Goal: Information Seeking & Learning: Check status

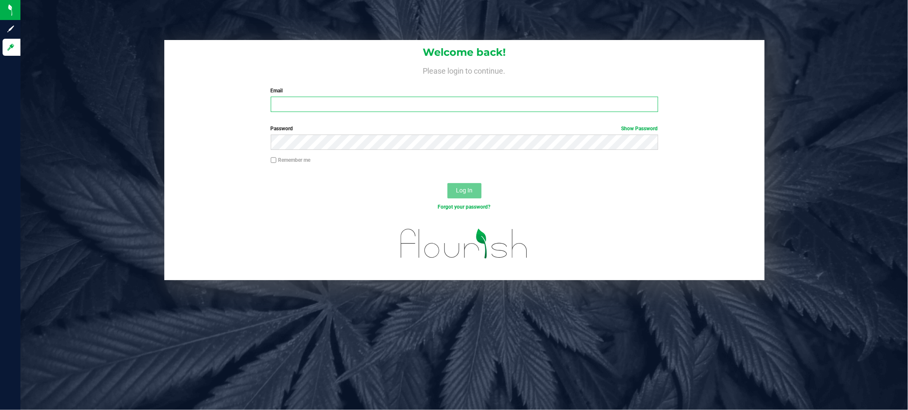
click at [401, 107] on input "Email" at bounding box center [464, 104] width 387 height 15
type input "[EMAIL_ADDRESS][DOMAIN_NAME]"
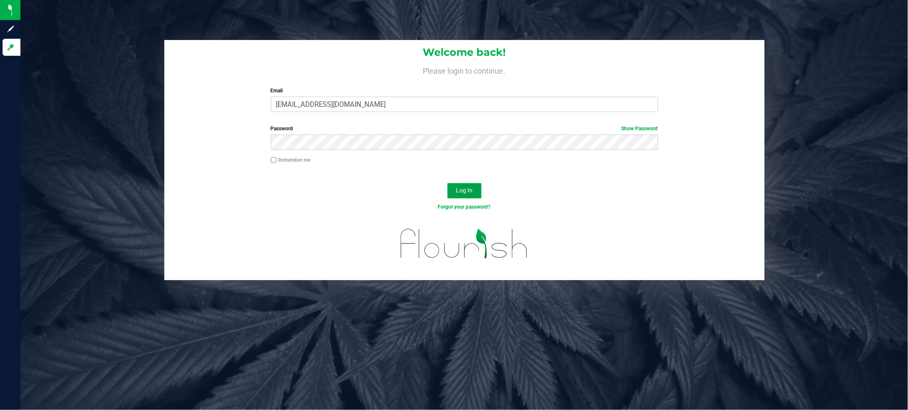
click at [463, 187] on span "Log In" at bounding box center [464, 190] width 17 height 7
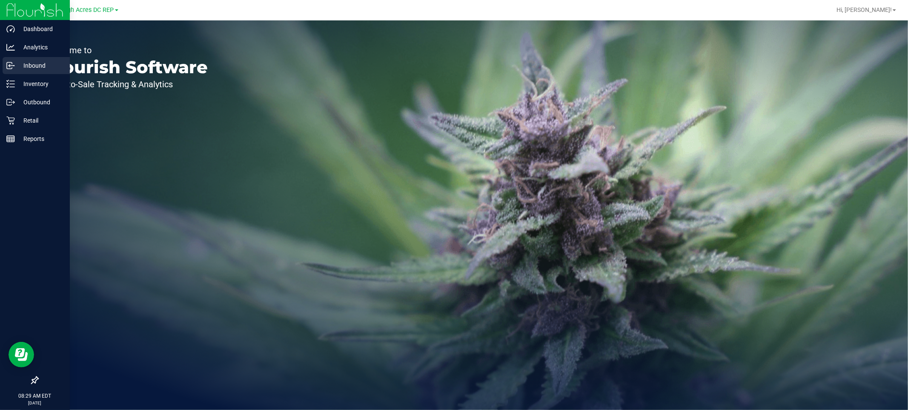
click at [28, 65] on p "Inbound" at bounding box center [40, 65] width 51 height 10
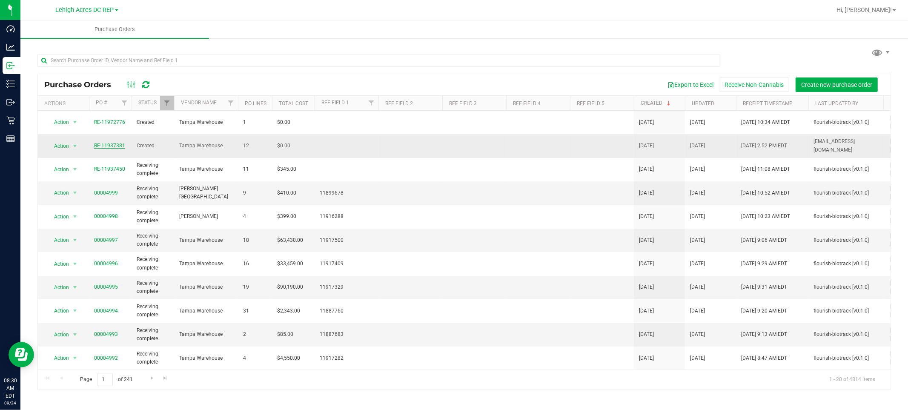
click at [116, 145] on link "RE-11937381" at bounding box center [109, 146] width 31 height 6
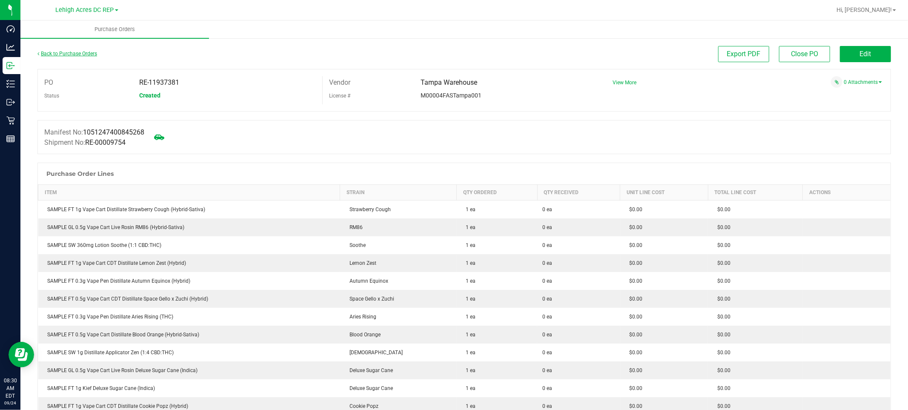
click at [86, 52] on link "Back to Purchase Orders" at bounding box center [67, 54] width 60 height 6
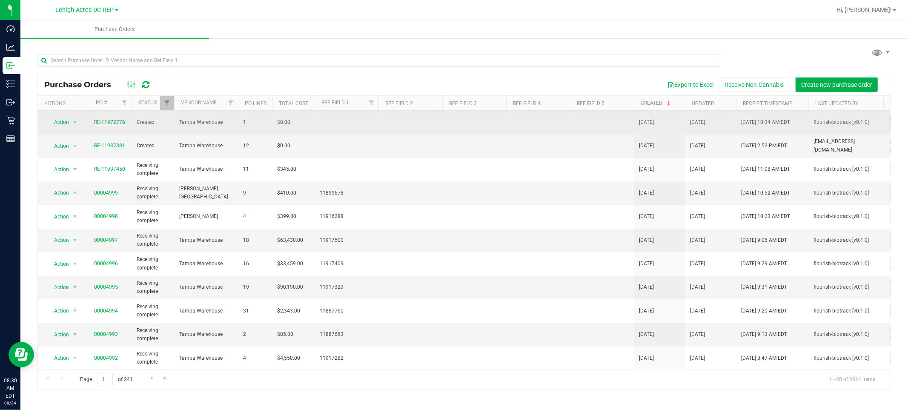
click at [117, 122] on link "RE-11972776" at bounding box center [109, 122] width 31 height 6
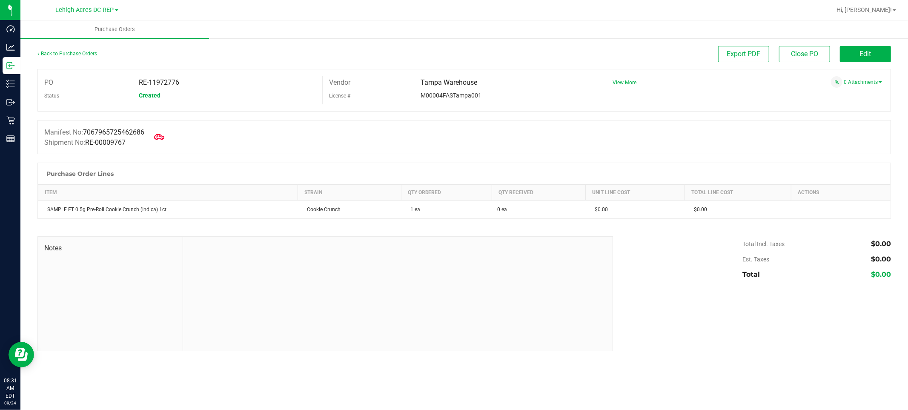
click at [62, 51] on link "Back to Purchase Orders" at bounding box center [67, 54] width 60 height 6
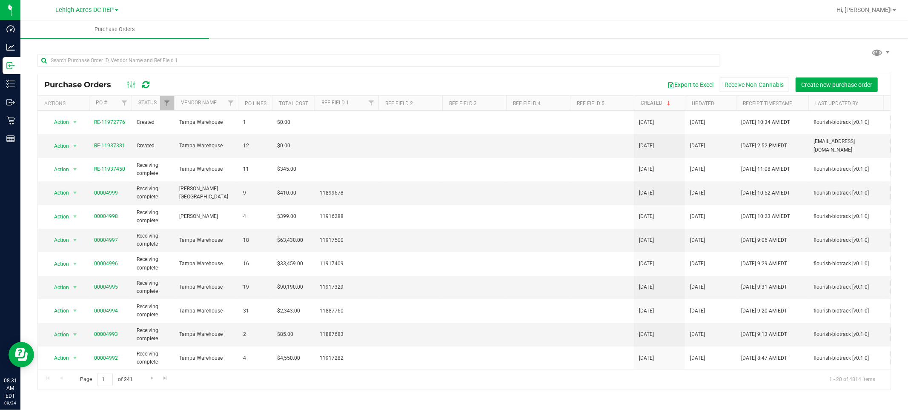
scroll to position [0, 78]
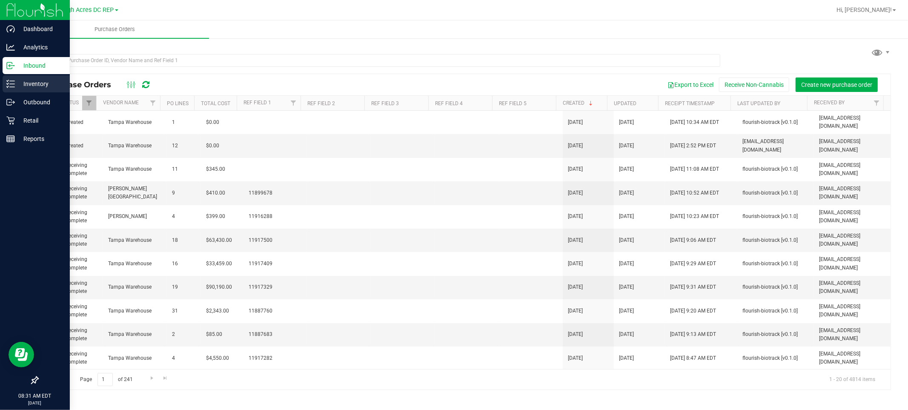
click at [31, 79] on p "Inventory" at bounding box center [40, 84] width 51 height 10
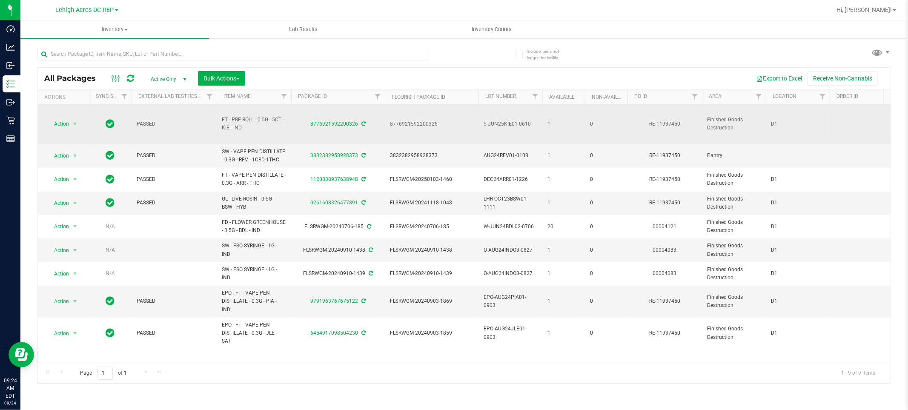
drag, startPoint x: 445, startPoint y: 122, endPoint x: 391, endPoint y: 129, distance: 53.7
click at [391, 129] on td "8776921592200326" at bounding box center [432, 124] width 94 height 40
copy span "8776921592200326"
drag, startPoint x: 249, startPoint y: 130, endPoint x: 218, endPoint y: 117, distance: 33.6
click at [218, 117] on td "FT - PRE-ROLL - 0.5G - 5CT - KIE - IND" at bounding box center [254, 124] width 74 height 40
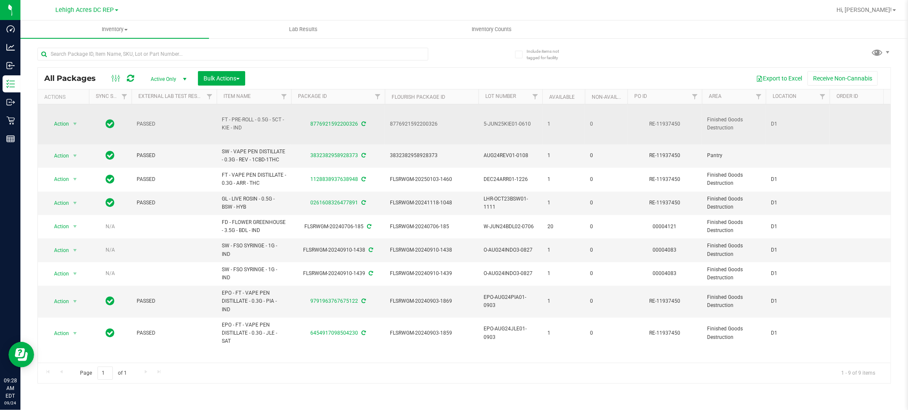
copy span "FT - PRE-ROLL - 0.5G - 5CT - KIE - IND"
click at [197, 119] on td "PASSED" at bounding box center [173, 124] width 85 height 40
drag, startPoint x: 222, startPoint y: 120, endPoint x: 248, endPoint y: 131, distance: 28.4
click at [248, 131] on span "FT - PRE-ROLL - 0.5G - 5CT - KIE - IND" at bounding box center [254, 124] width 64 height 16
copy span "FT - PRE-ROLL - 0.5G - 5CT - KIE - IND"
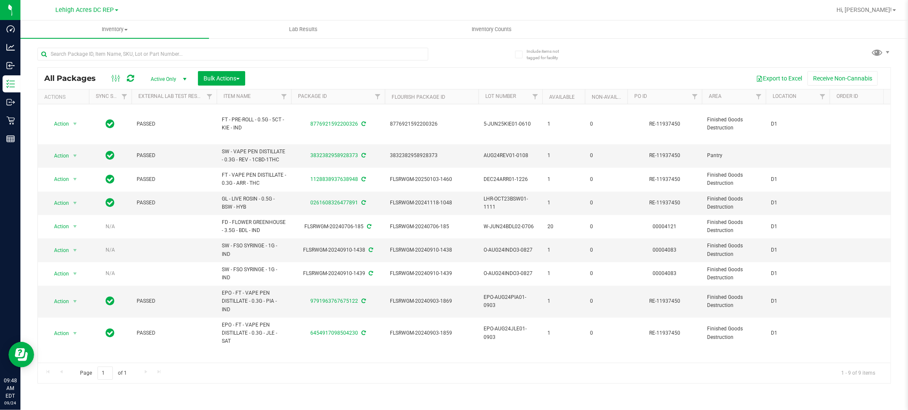
click at [402, 10] on div at bounding box center [491, 10] width 678 height 17
drag, startPoint x: 441, startPoint y: 155, endPoint x: 384, endPoint y: 154, distance: 57.0
copy tr "3832382958928373"
drag, startPoint x: 278, startPoint y: 160, endPoint x: 214, endPoint y: 148, distance: 65.3
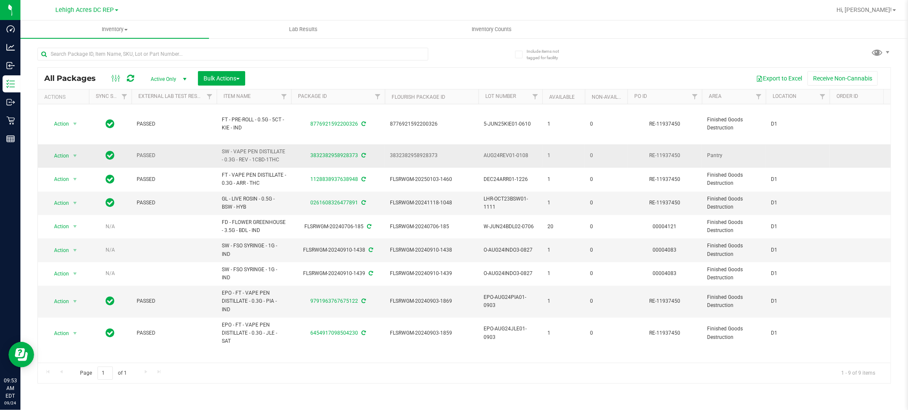
copy tr "SW - VAPE PEN DISTILLATE - 0.3G - REV - 1CBD-1THC"
click at [322, 71] on div "Export to Excel Receive Non-Cannabis" at bounding box center [567, 78] width 632 height 14
drag, startPoint x: 222, startPoint y: 151, endPoint x: 270, endPoint y: 165, distance: 50.4
click at [270, 165] on td "SW - VAPE PEN DISTILLATE - 0.3G - REV - 1CBD-1THC" at bounding box center [254, 155] width 74 height 23
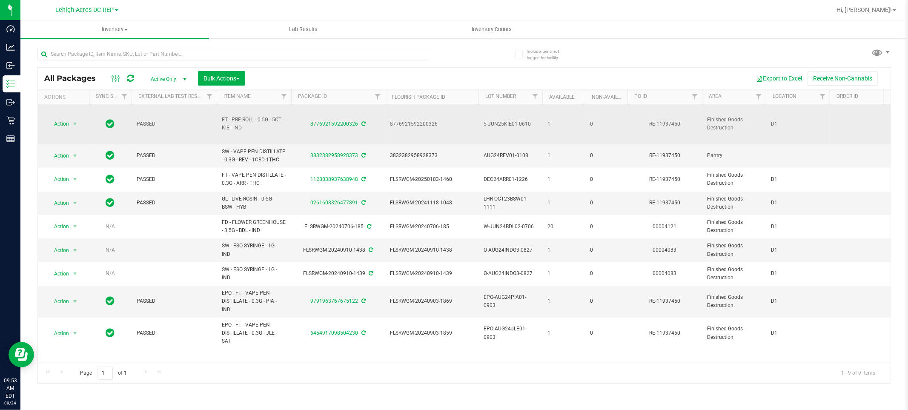
copy span "SW - VAPE PEN DISTILLATE - 0.3G - REV - 1CBD-1THC"
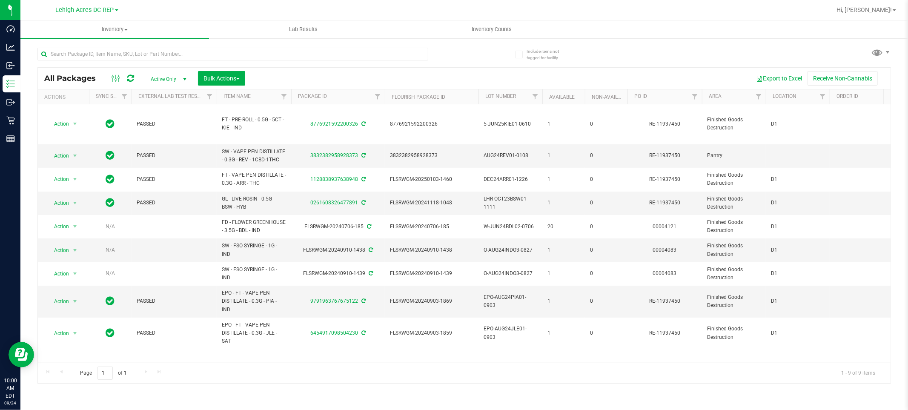
click at [619, 50] on div "All Packages Active Only Active Only Lab Samples Locked All External Internal B…" at bounding box center [463, 212] width 853 height 344
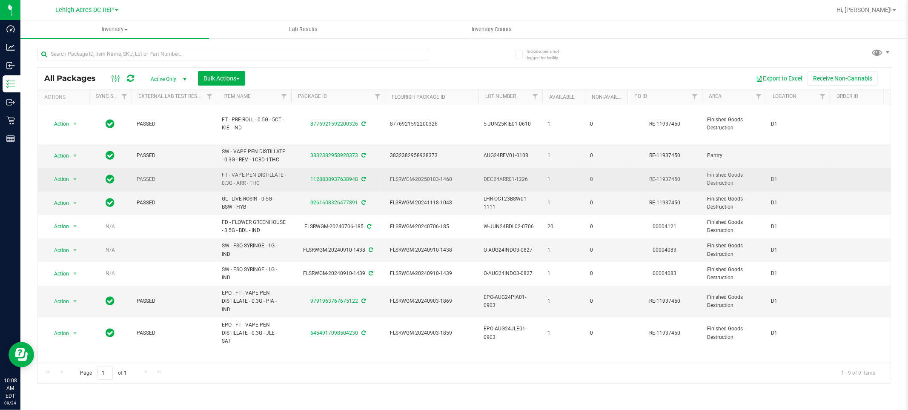
drag, startPoint x: 456, startPoint y: 180, endPoint x: 388, endPoint y: 180, distance: 67.2
click at [388, 180] on td "FLSRWGM-20250103-1460" at bounding box center [432, 179] width 94 height 23
copy span "FLSRWGM-20250103-1460"
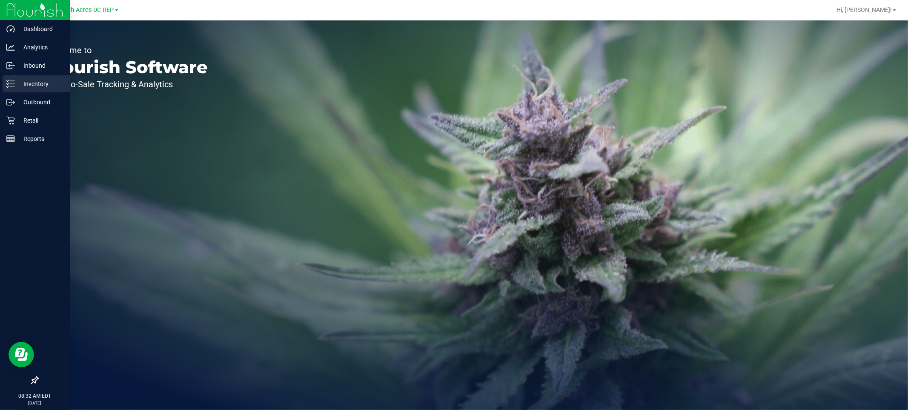
click at [48, 81] on p "Inventory" at bounding box center [40, 84] width 51 height 10
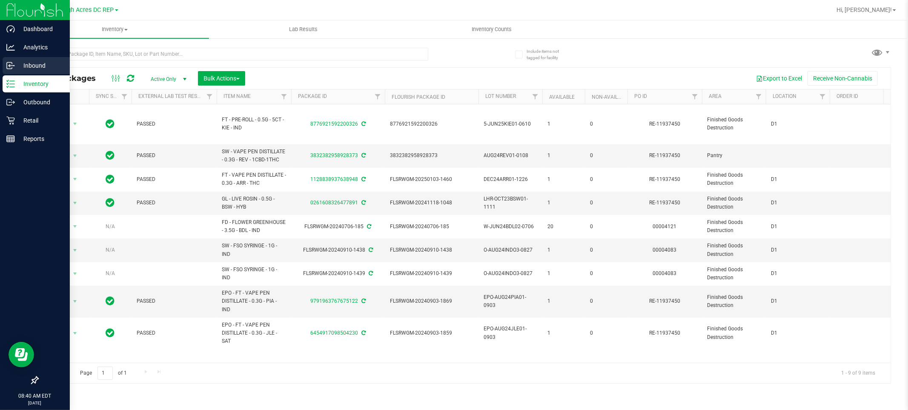
click at [16, 65] on p "Inbound" at bounding box center [40, 65] width 51 height 10
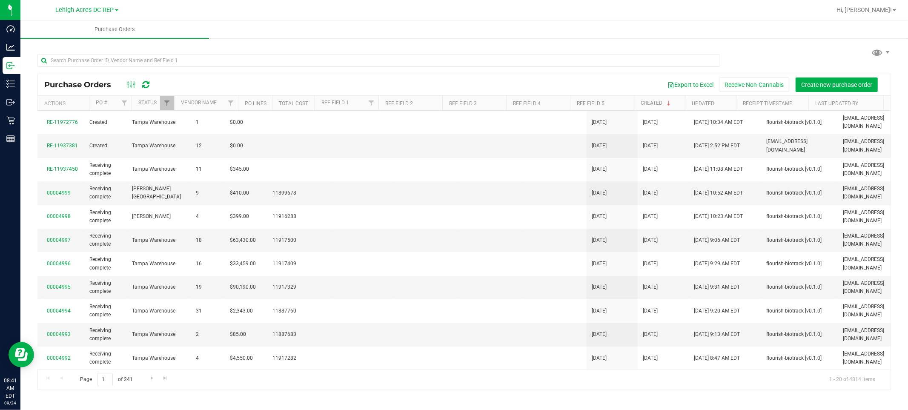
scroll to position [0, 78]
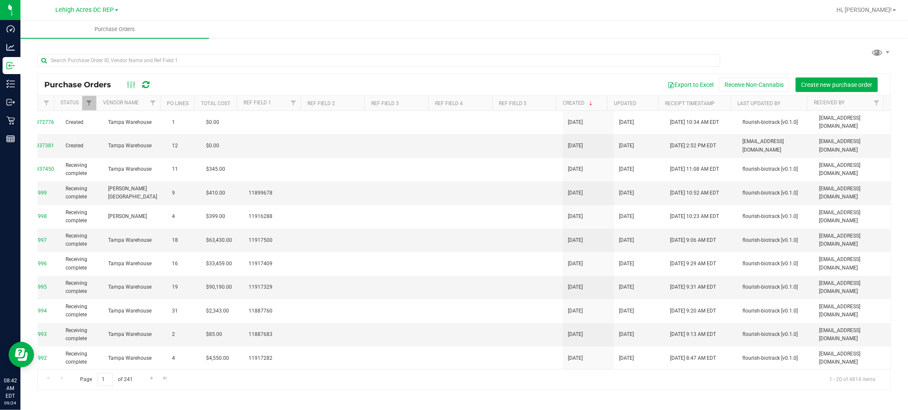
click at [828, 52] on div at bounding box center [463, 59] width 853 height 27
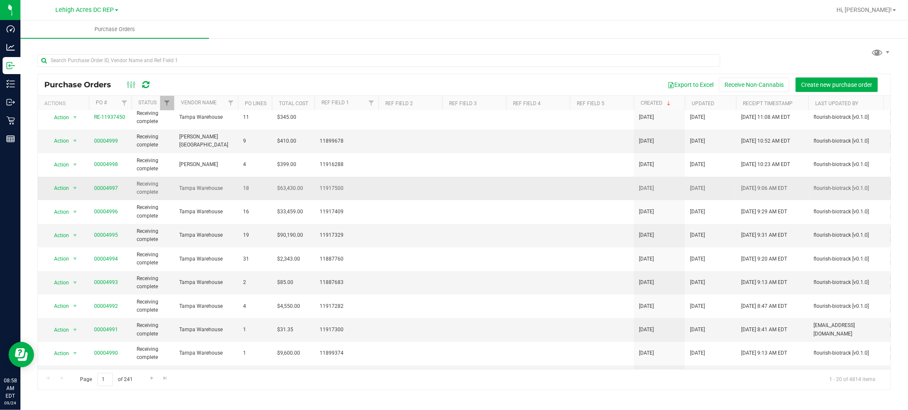
scroll to position [0, 0]
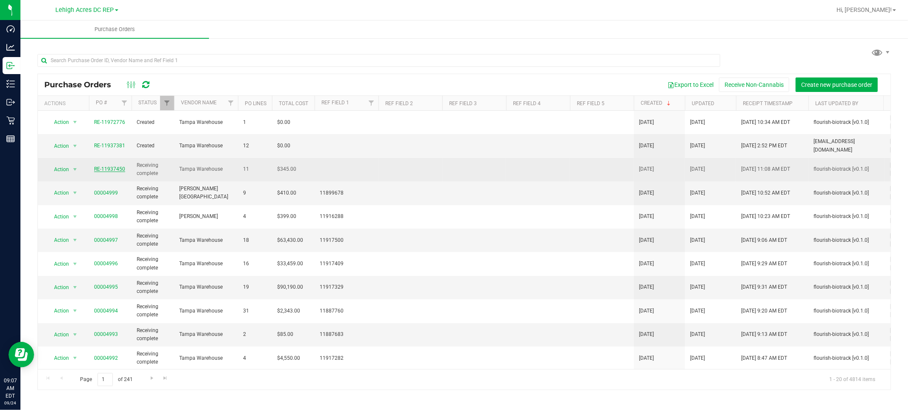
click at [104, 166] on link "RE-11937450" at bounding box center [109, 169] width 31 height 6
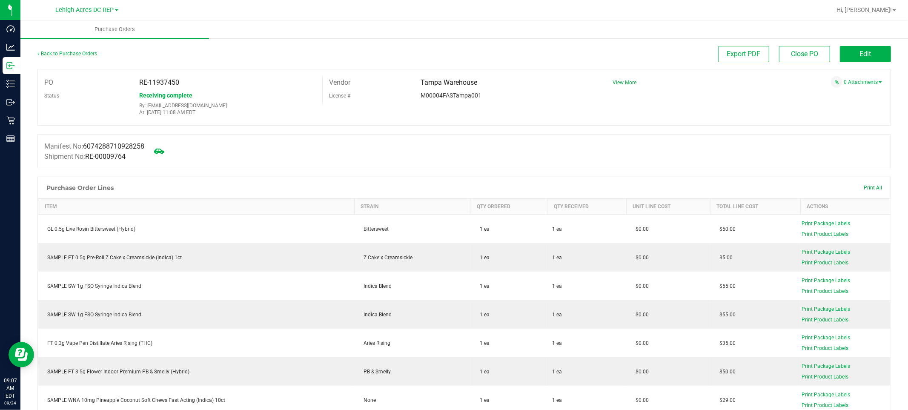
click at [79, 53] on link "Back to Purchase Orders" at bounding box center [67, 54] width 60 height 6
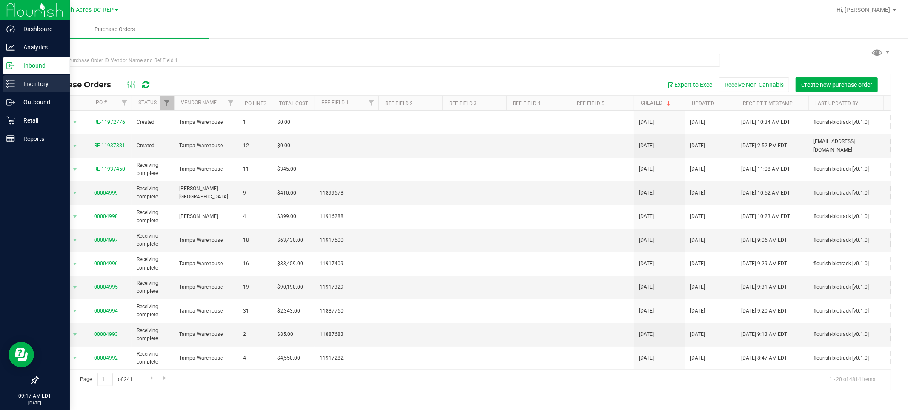
click at [37, 86] on p "Inventory" at bounding box center [40, 84] width 51 height 10
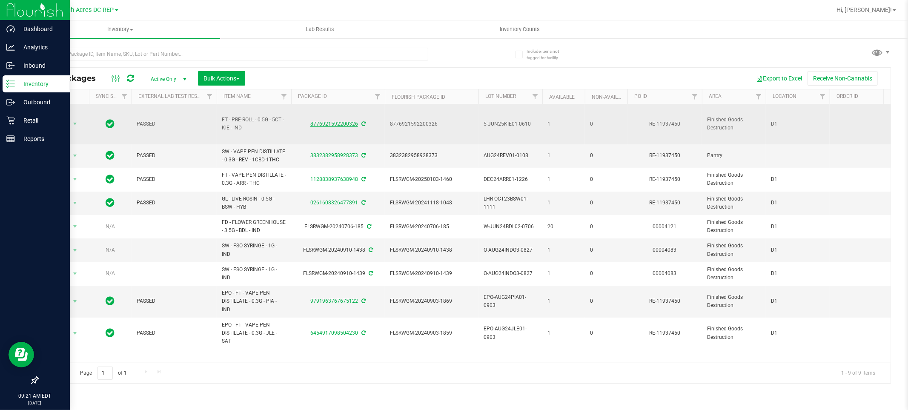
click at [325, 126] on link "8776921592200326" at bounding box center [334, 124] width 48 height 6
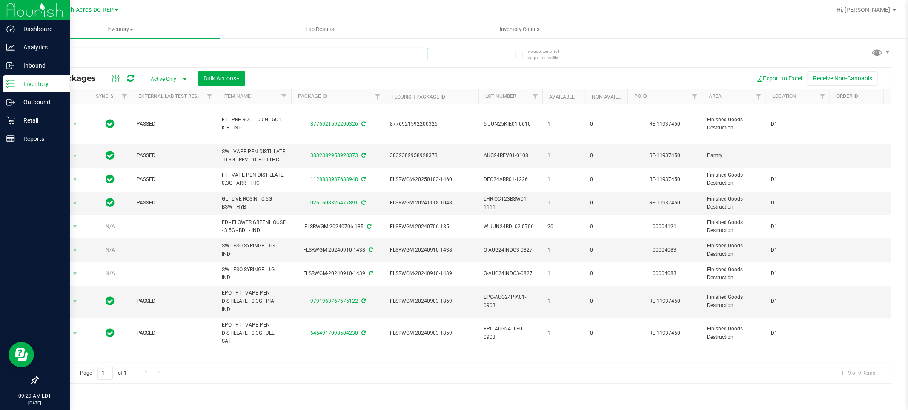
click at [91, 54] on input "text" at bounding box center [232, 54] width 391 height 13
click at [15, 63] on p "Inbound" at bounding box center [40, 65] width 51 height 10
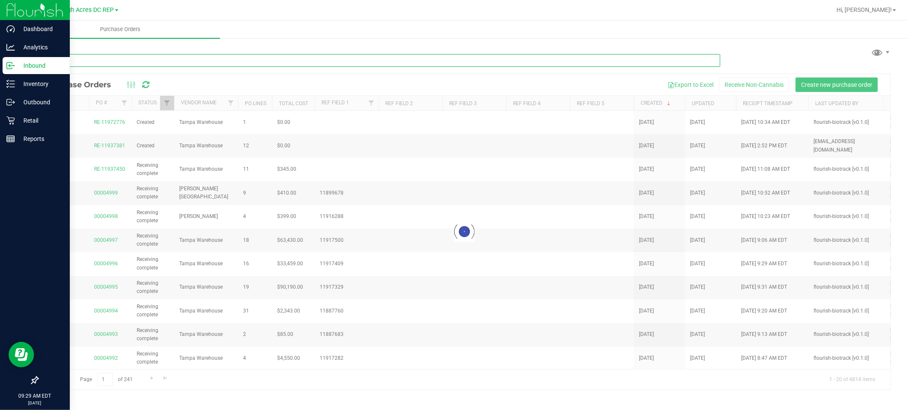
click at [95, 57] on input "text" at bounding box center [378, 60] width 683 height 13
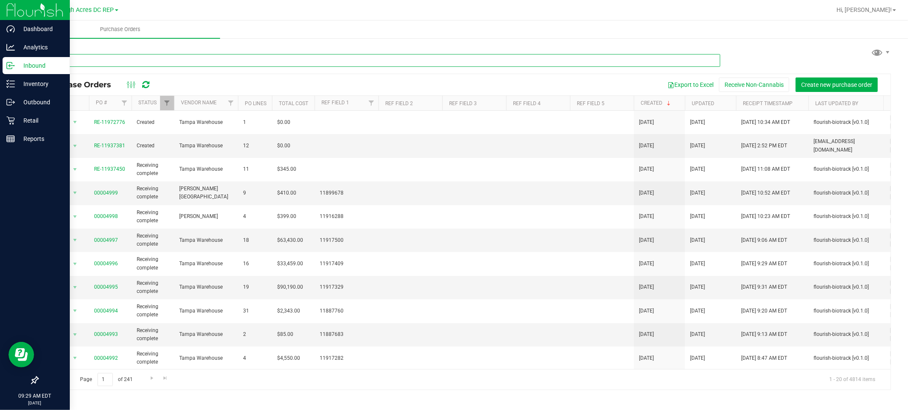
paste input "11987661"
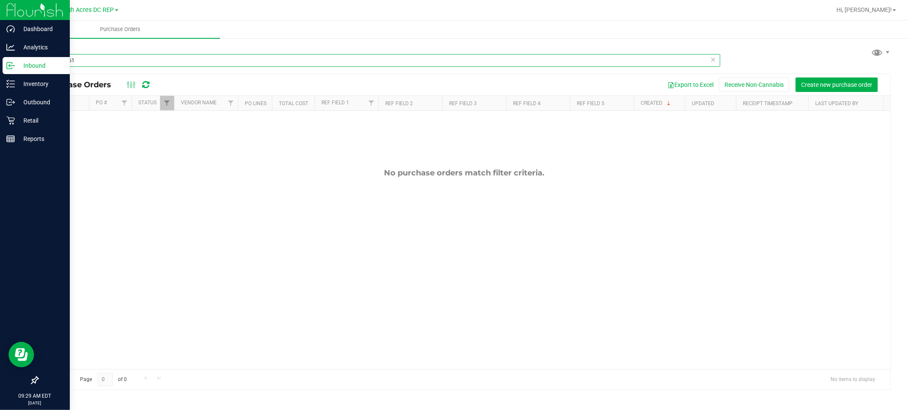
type input "11987661"
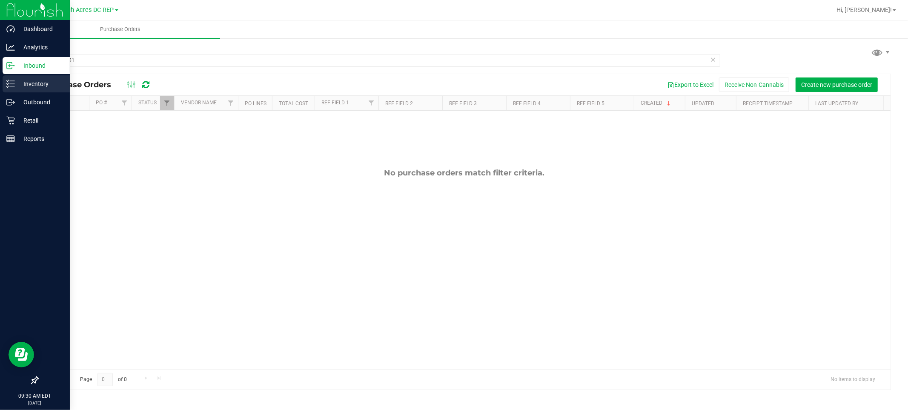
click at [14, 86] on icon at bounding box center [10, 84] width 9 height 9
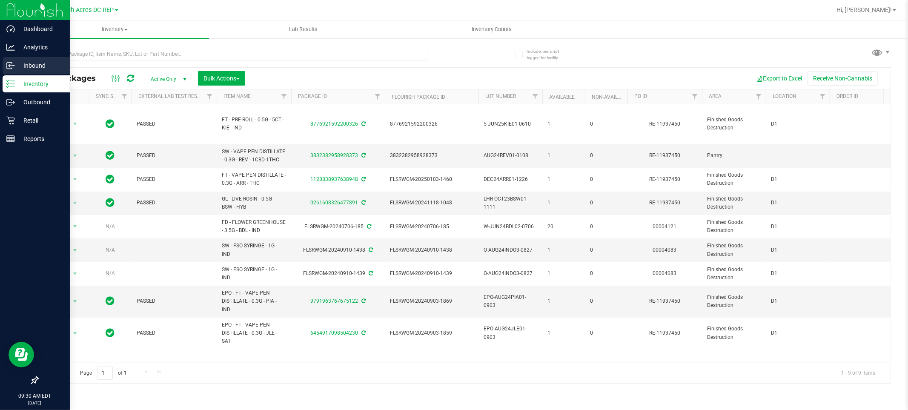
click at [40, 62] on p "Inbound" at bounding box center [40, 65] width 51 height 10
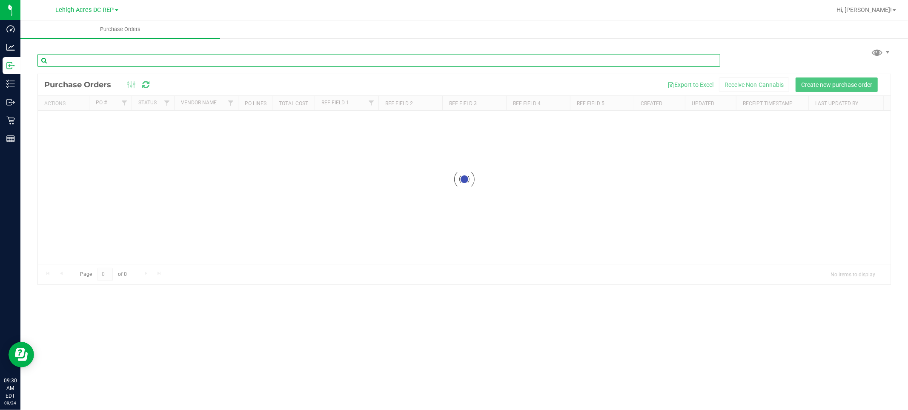
click at [152, 56] on input "text" at bounding box center [378, 60] width 683 height 13
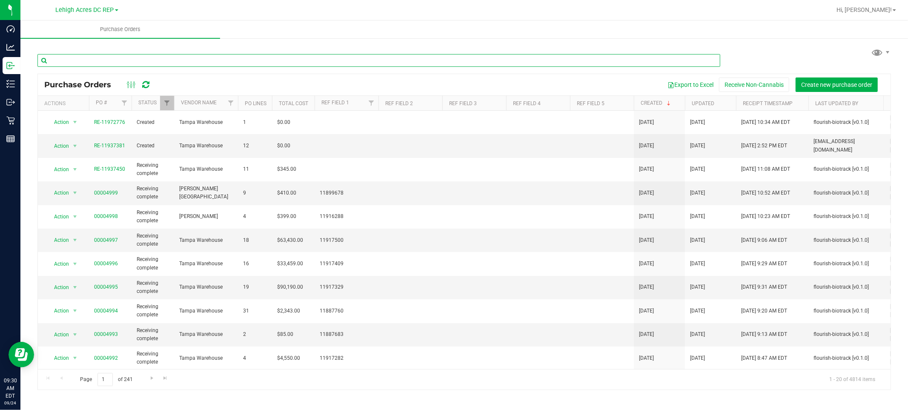
paste input "11987661"
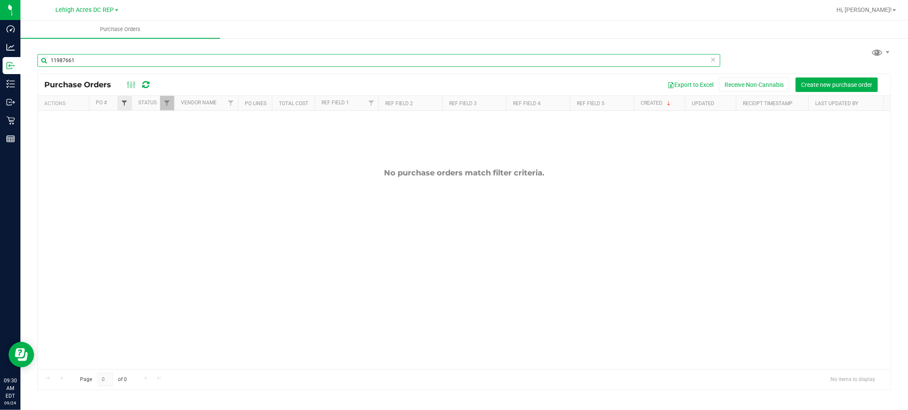
type input "11987661"
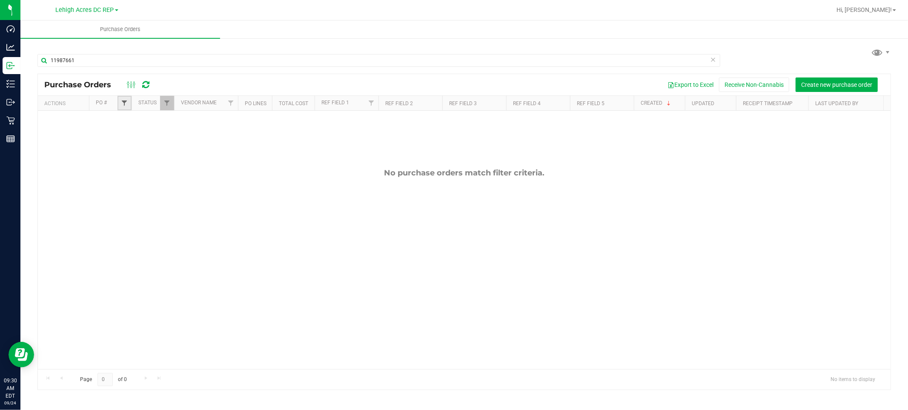
click at [124, 103] on span "Filter" at bounding box center [124, 103] width 7 height 7
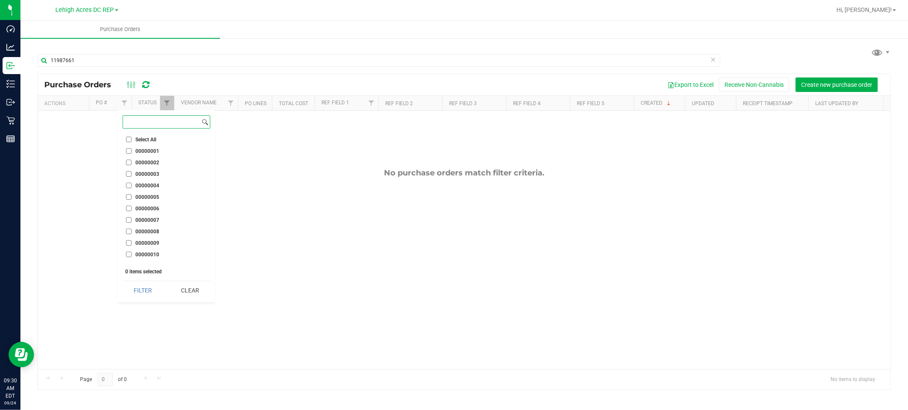
click at [135, 124] on input at bounding box center [161, 122] width 77 height 12
paste input "11987661"
type input "11987661"
click at [123, 153] on button "Filter" at bounding box center [143, 162] width 41 height 19
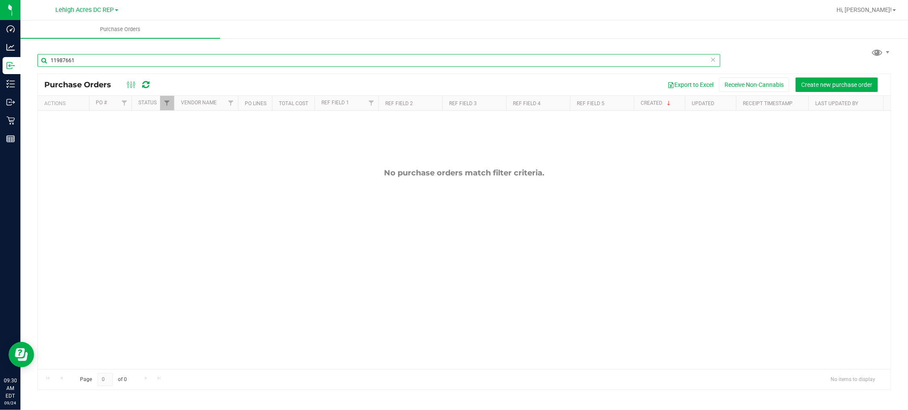
click at [113, 64] on input "11987661" at bounding box center [378, 60] width 683 height 13
type input "1"
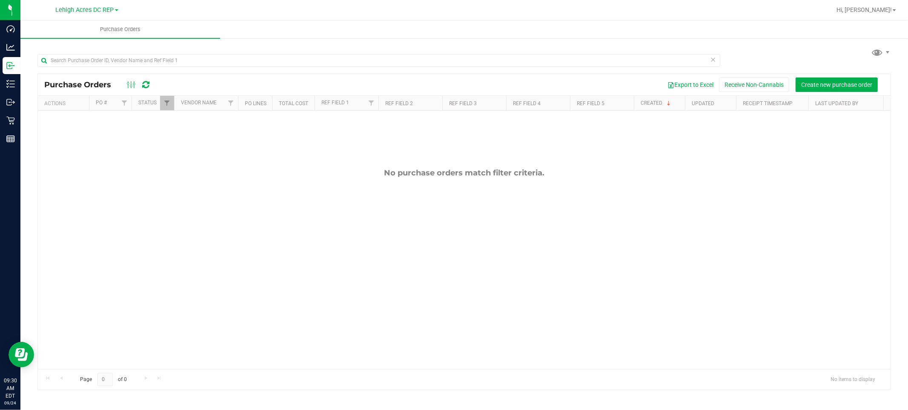
click at [258, 273] on div "No purchase orders match filter criteria." at bounding box center [464, 269] width 852 height 316
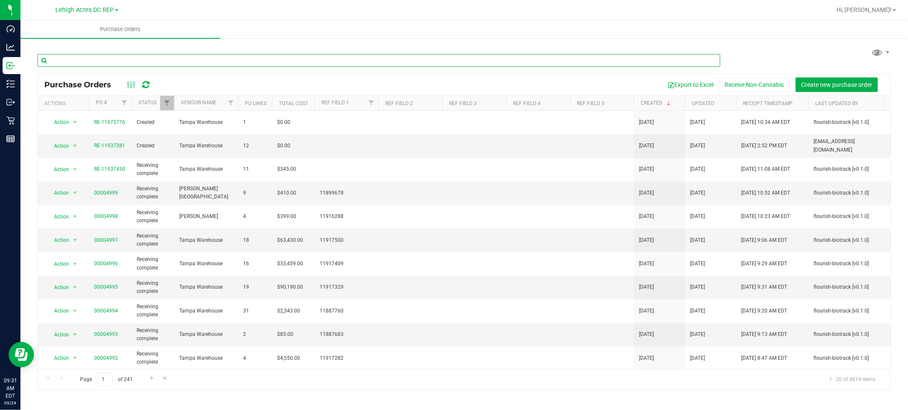
click at [122, 58] on input "text" at bounding box center [378, 60] width 683 height 13
paste input "RE-11937450"
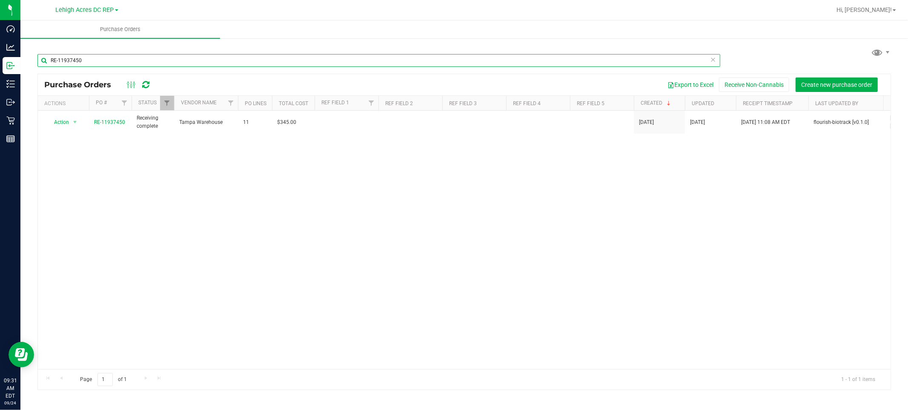
type input "RE-11937450"
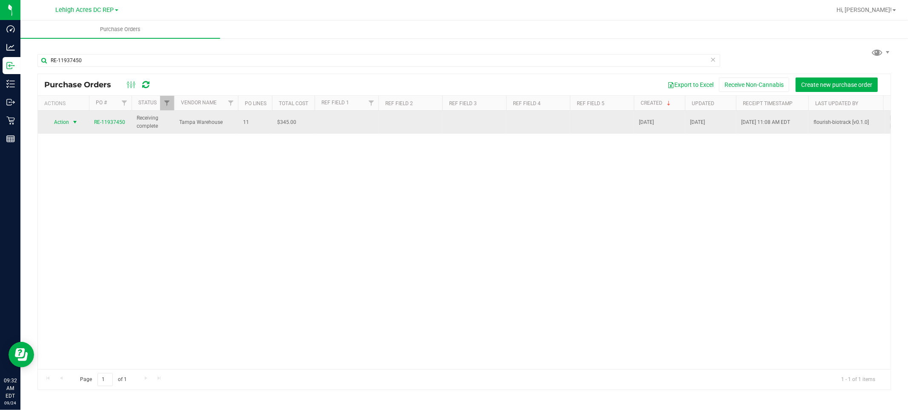
click at [59, 120] on span "Action" at bounding box center [57, 122] width 23 height 12
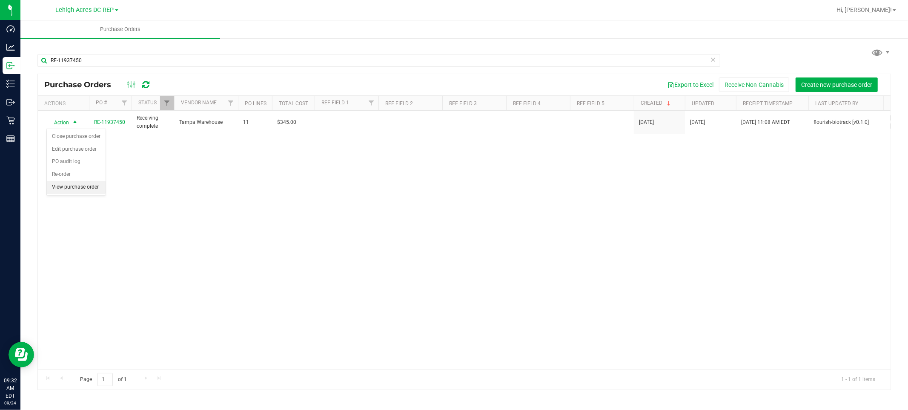
click at [86, 188] on li "View purchase order" at bounding box center [76, 187] width 59 height 13
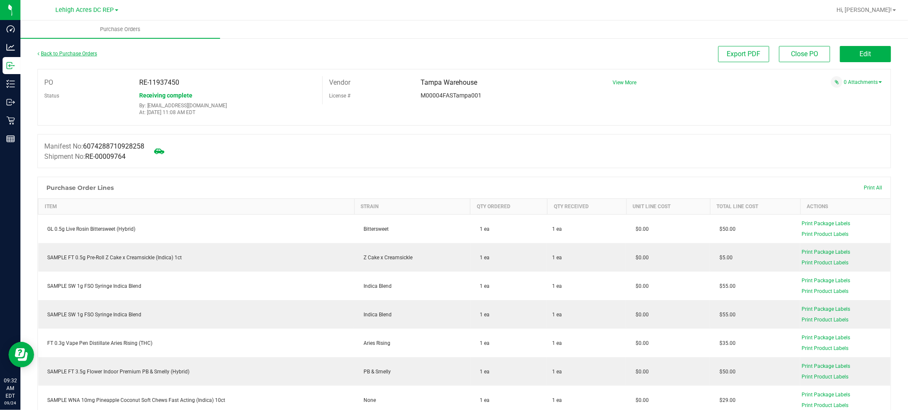
click at [66, 53] on link "Back to Purchase Orders" at bounding box center [67, 54] width 60 height 6
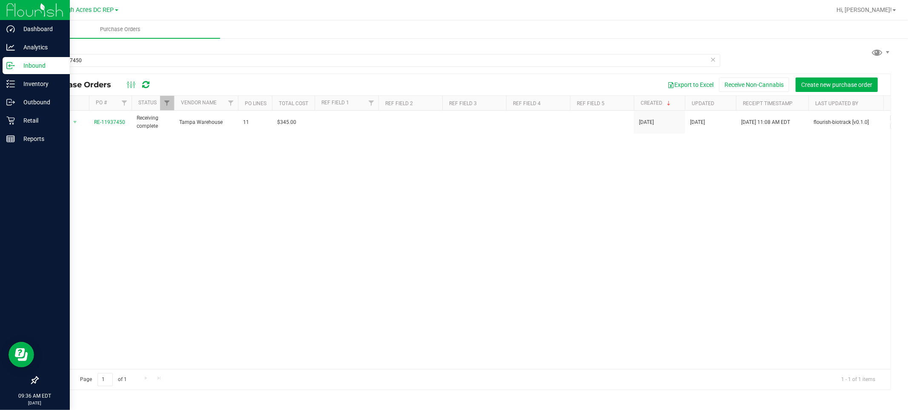
click at [30, 66] on p "Inbound" at bounding box center [40, 65] width 51 height 10
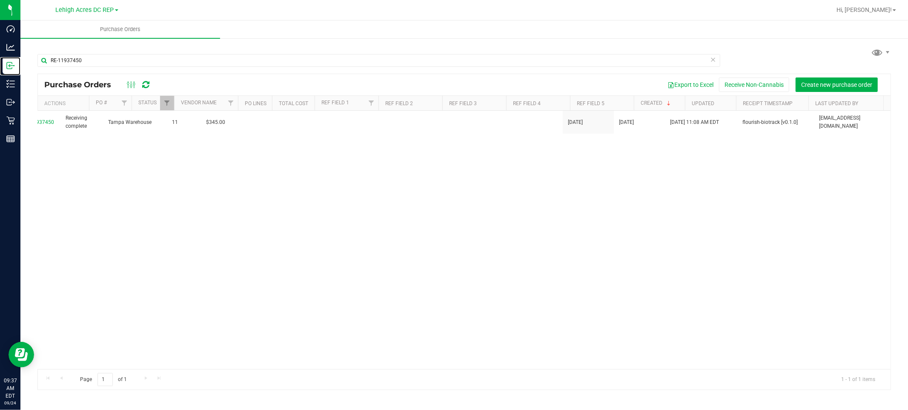
scroll to position [0, 78]
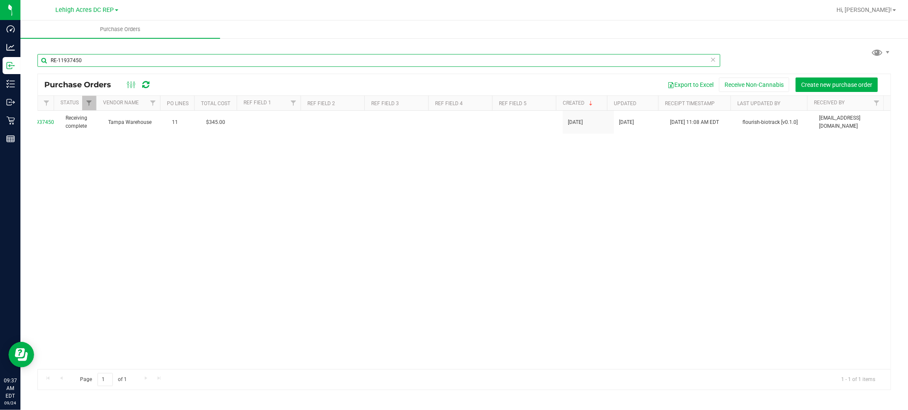
click at [118, 60] on input "RE-11937450" at bounding box center [378, 60] width 683 height 13
type input "R"
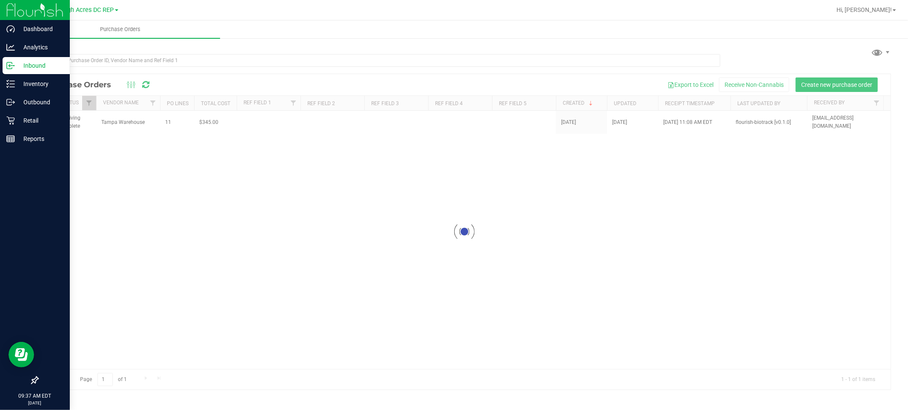
click at [17, 63] on p "Inbound" at bounding box center [40, 65] width 51 height 10
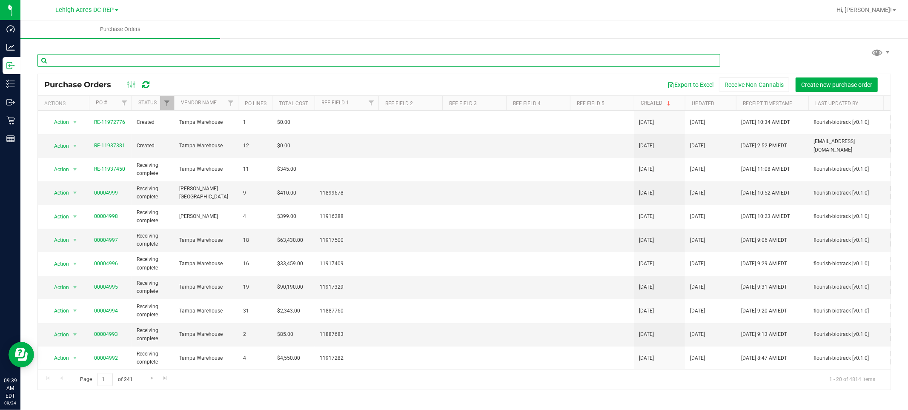
click at [128, 61] on input "text" at bounding box center [378, 60] width 683 height 13
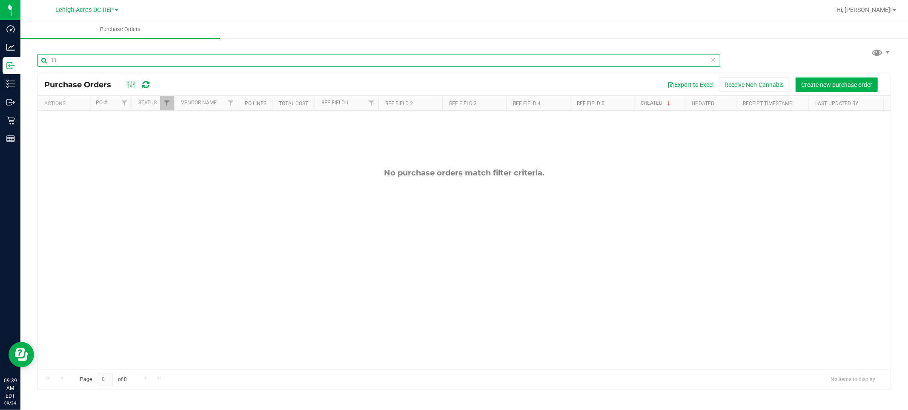
type input "1"
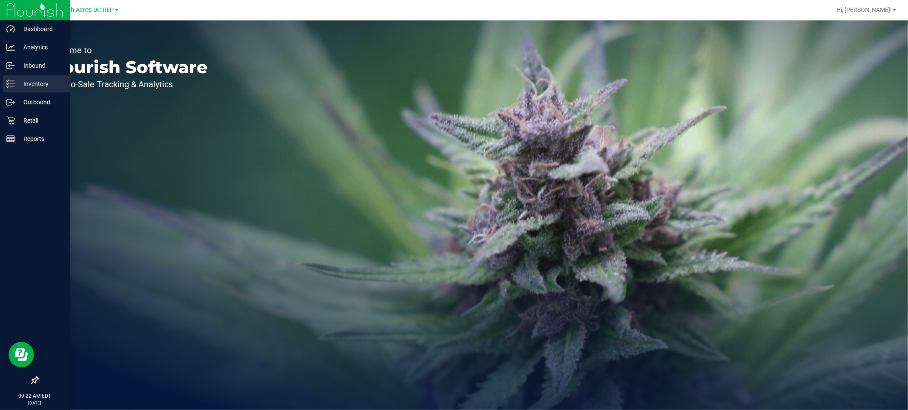
click at [26, 80] on p "Inventory" at bounding box center [40, 84] width 51 height 10
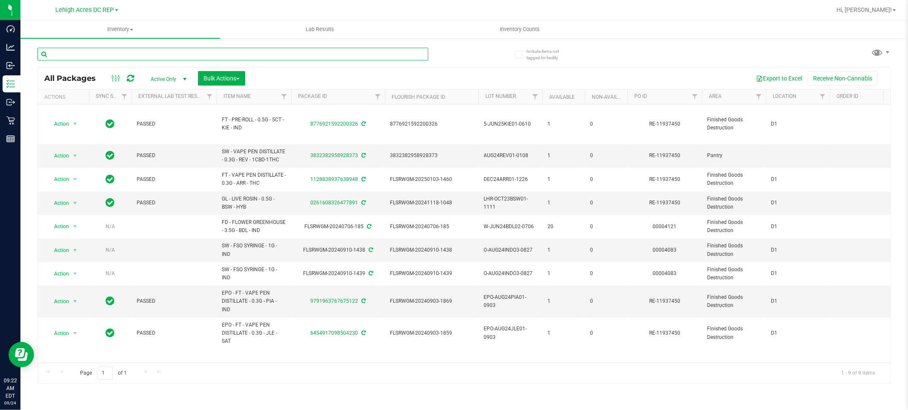
drag, startPoint x: 37, startPoint y: 2, endPoint x: 167, endPoint y: 56, distance: 141.1
click at [167, 56] on input "text" at bounding box center [232, 54] width 391 height 13
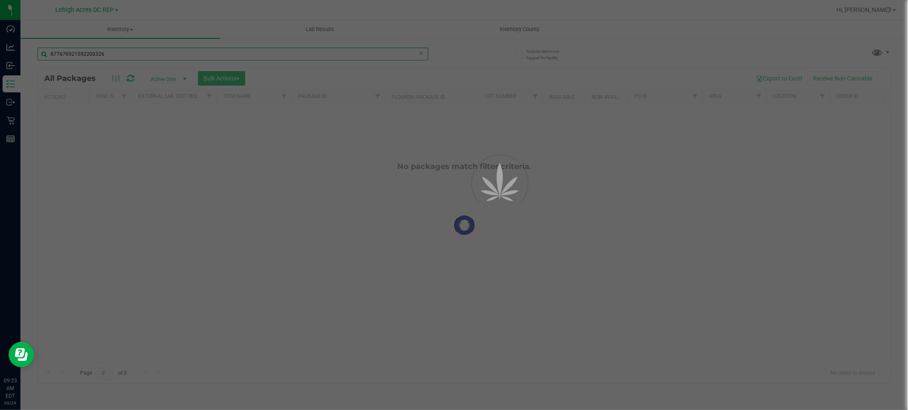
type input "877676921592200326"
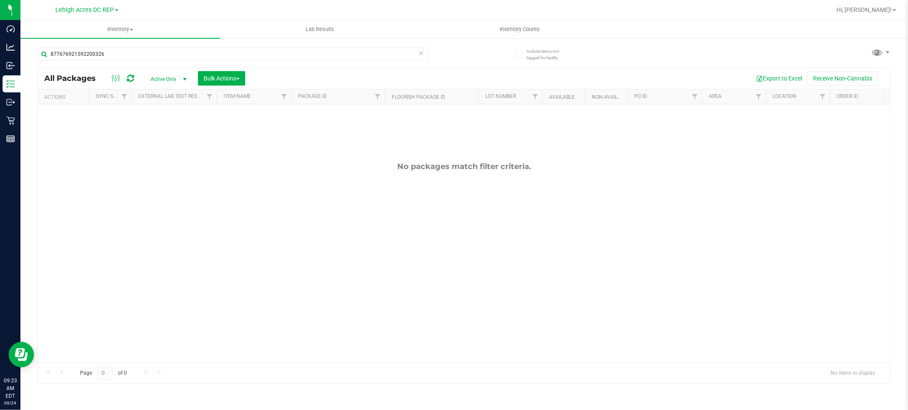
click at [166, 80] on span "Active Only" at bounding box center [166, 79] width 47 height 12
click at [163, 129] on li "All" at bounding box center [166, 131] width 46 height 13
click at [515, 52] on span at bounding box center [519, 55] width 8 height 8
click at [0, 0] on input "Include items not tagged for facility" at bounding box center [0, 0] width 0 height 0
click at [157, 56] on input "877676921592200326" at bounding box center [232, 54] width 391 height 13
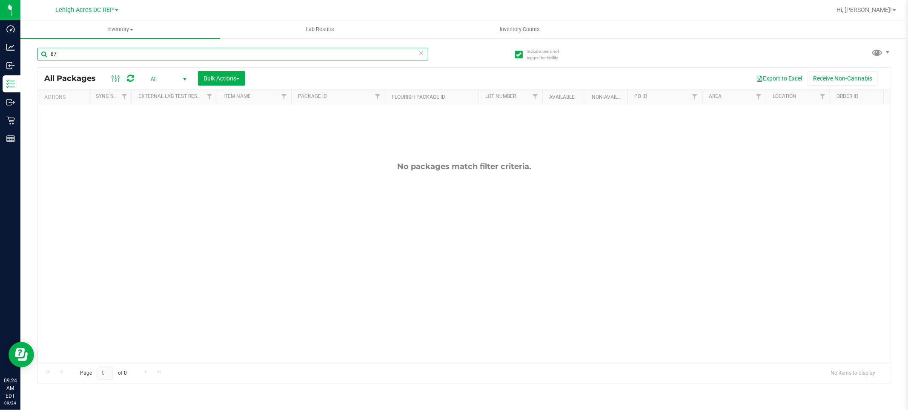
type input "8"
paste input "8776921592200326"
type input "8776921592200326"
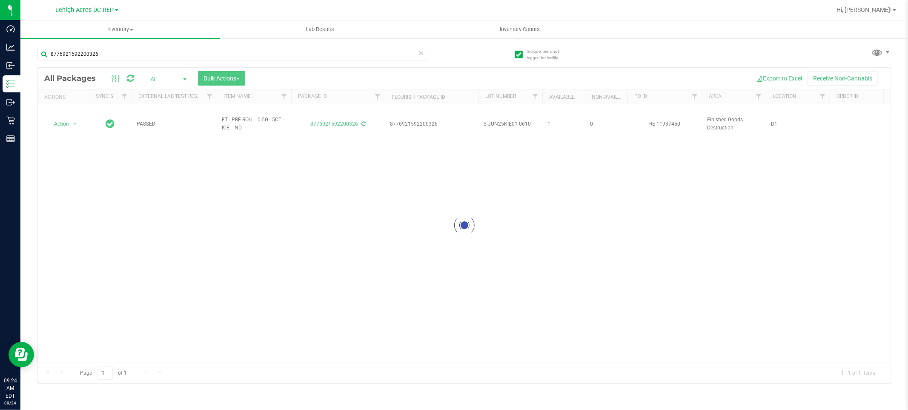
click at [68, 122] on div at bounding box center [464, 225] width 852 height 315
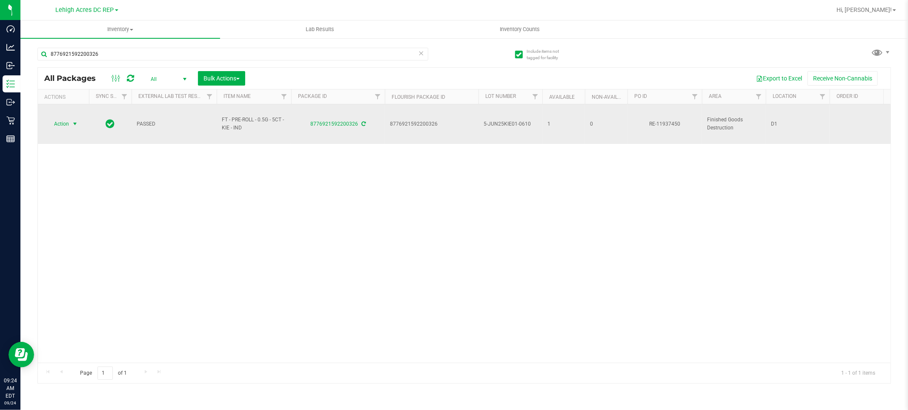
click at [71, 121] on span "select" at bounding box center [74, 123] width 7 height 7
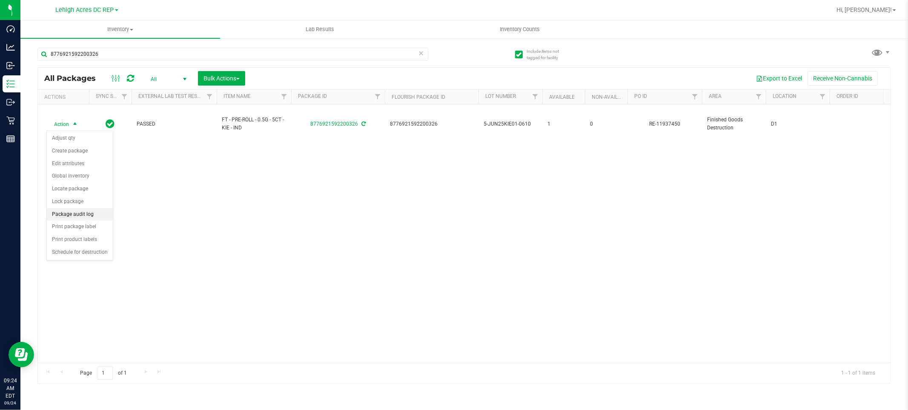
click at [100, 216] on li "Package audit log" at bounding box center [80, 214] width 66 height 13
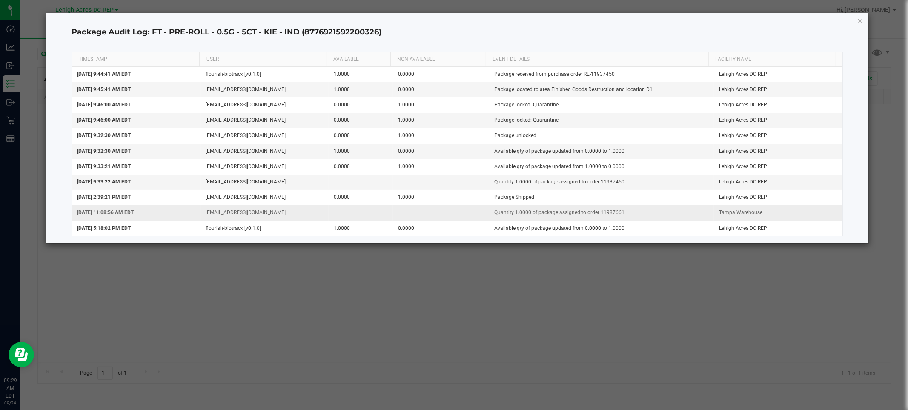
drag, startPoint x: 620, startPoint y: 214, endPoint x: 596, endPoint y: 216, distance: 24.8
click at [596, 216] on td "Quantity 1.0000 of package assigned to order 11987661" at bounding box center [601, 212] width 225 height 15
copy td "11987661"
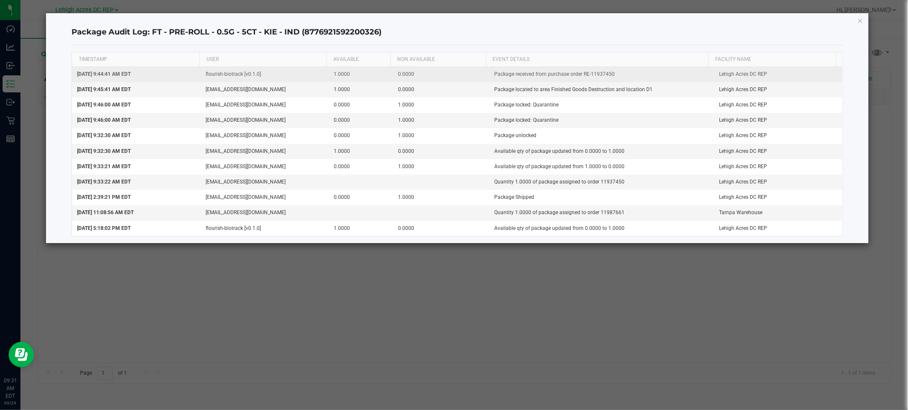
drag, startPoint x: 615, startPoint y: 73, endPoint x: 580, endPoint y: 74, distance: 35.3
click at [580, 74] on td "Package received from purchase order RE-11937450" at bounding box center [601, 74] width 225 height 15
copy td "RE-11937450"
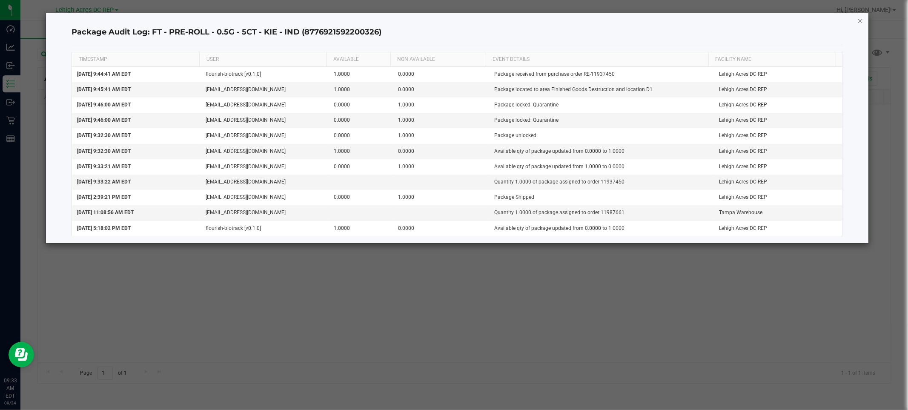
click at [858, 20] on icon "button" at bounding box center [860, 20] width 6 height 10
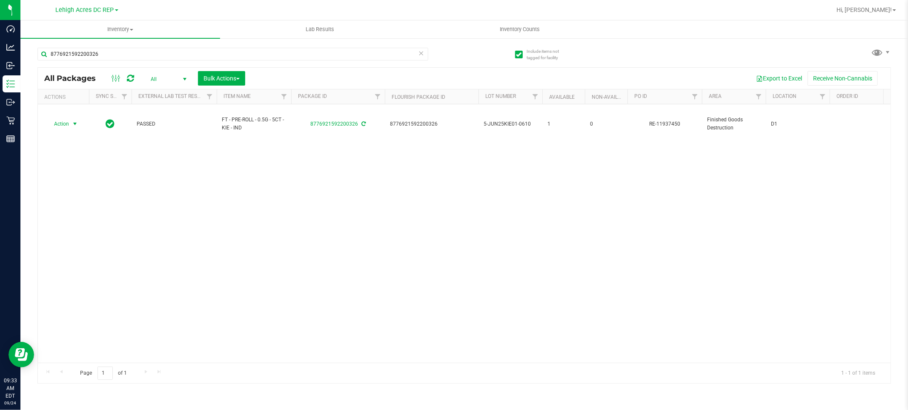
click at [114, 9] on link "Lehigh Acres DC REP" at bounding box center [87, 10] width 63 height 8
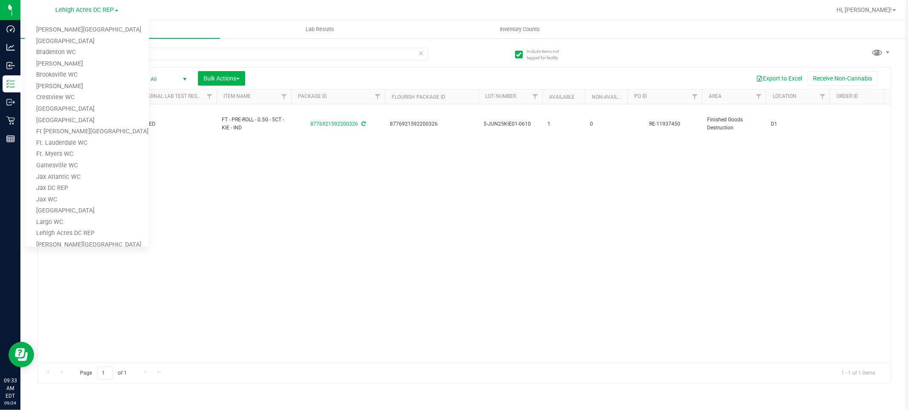
click at [94, 31] on link "[PERSON_NAME][GEOGRAPHIC_DATA]" at bounding box center [87, 29] width 124 height 11
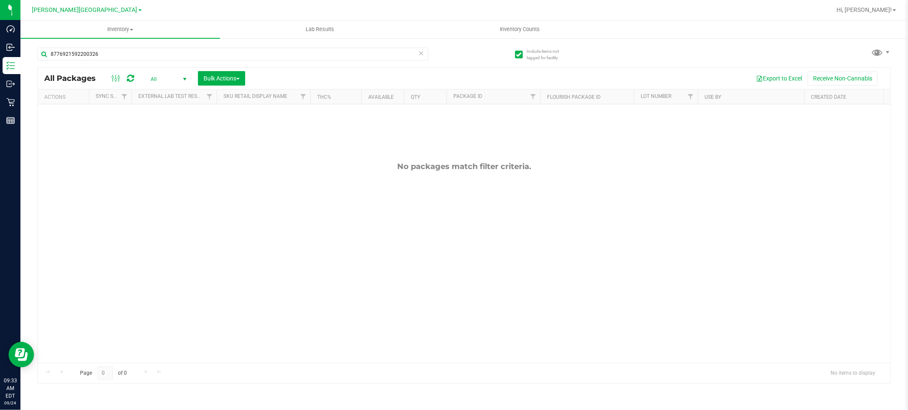
click at [138, 10] on span at bounding box center [139, 10] width 3 height 2
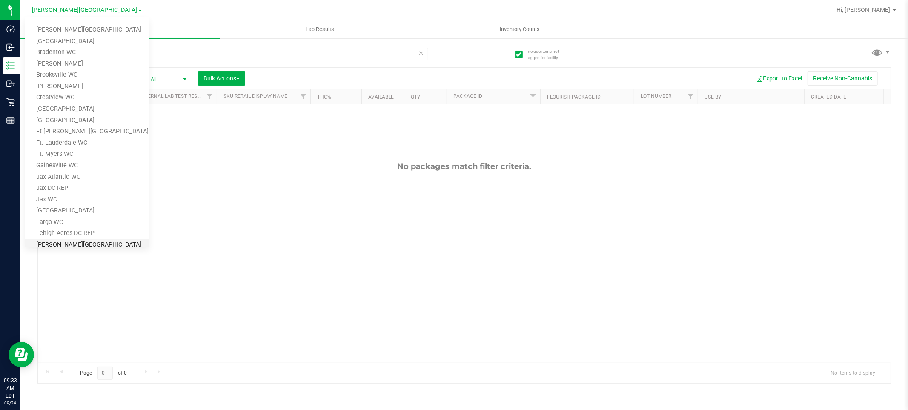
scroll to position [142, 0]
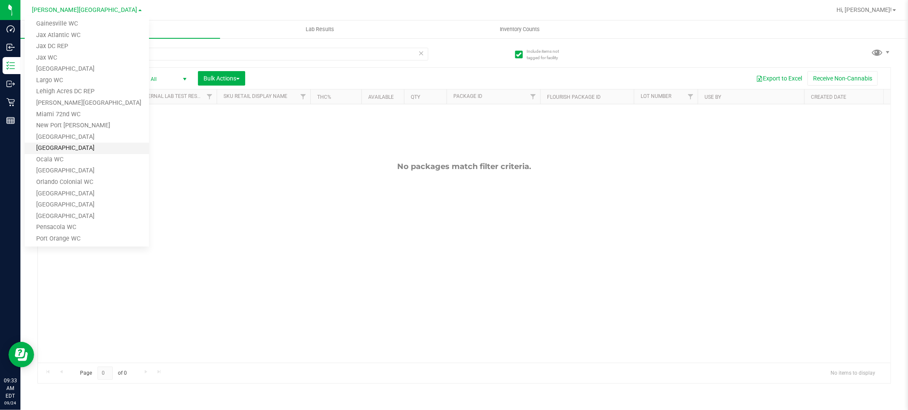
click at [99, 147] on link "[GEOGRAPHIC_DATA]" at bounding box center [87, 148] width 124 height 11
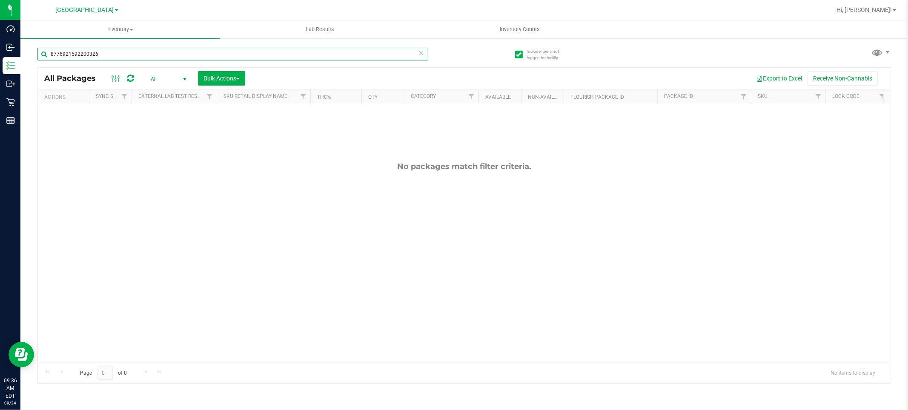
click at [111, 50] on input "8776921592200326" at bounding box center [232, 54] width 391 height 13
type input "877692159220032"
click at [98, 11] on span "[GEOGRAPHIC_DATA]" at bounding box center [85, 10] width 58 height 8
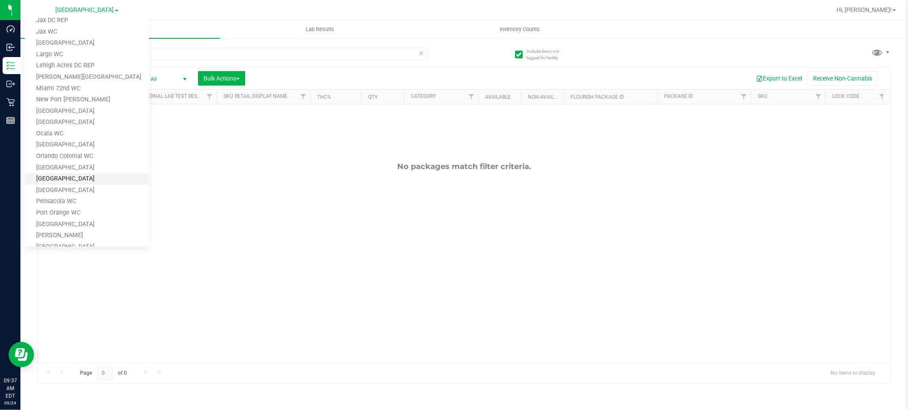
scroll to position [140, 0]
click at [83, 91] on link "Lehigh Acres DC REP" at bounding box center [87, 92] width 124 height 11
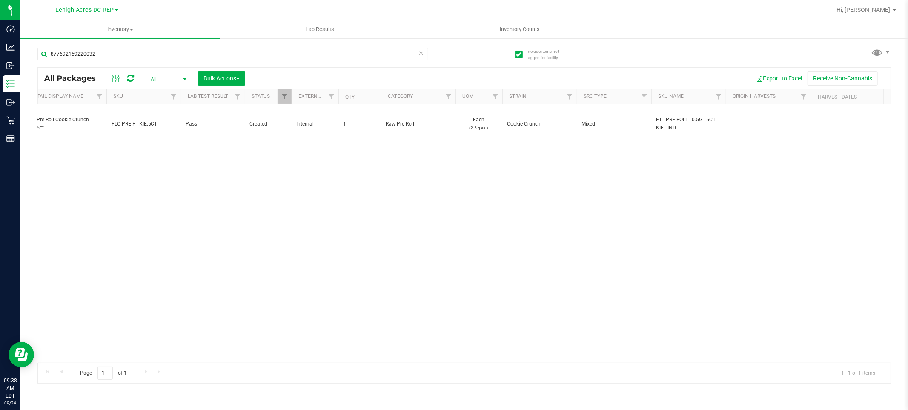
scroll to position [0, 1368]
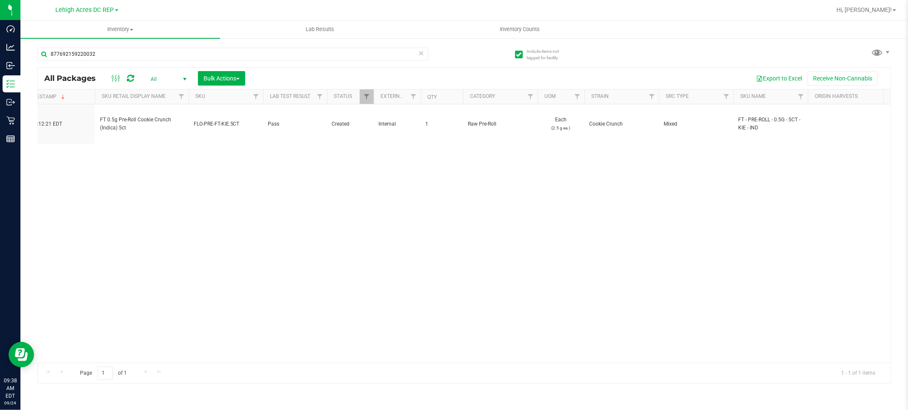
drag, startPoint x: 154, startPoint y: 357, endPoint x: 430, endPoint y: 303, distance: 281.4
click at [430, 303] on div "Action Action Adjust qty Create package Edit attributes Global inventory Locate…" at bounding box center [464, 233] width 852 height 258
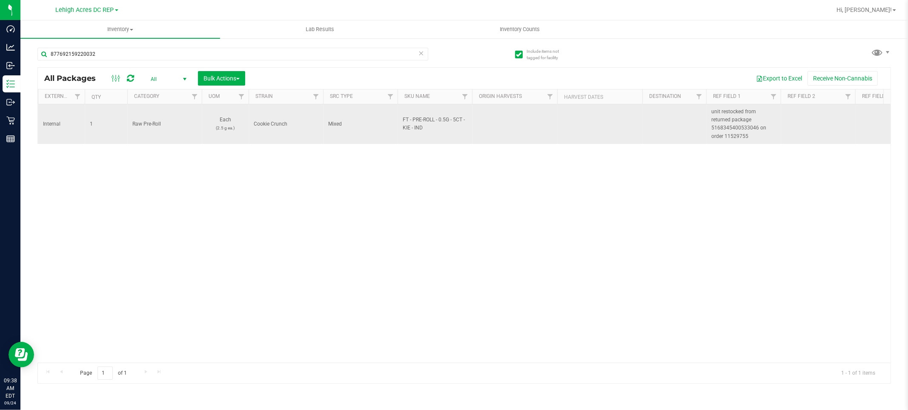
drag, startPoint x: 750, startPoint y: 134, endPoint x: 705, endPoint y: 131, distance: 45.3
click at [705, 131] on tr "Action Action Adjust qty Create package Edit attributes Global inventory Locate…" at bounding box center [286, 124] width 3500 height 40
copy tr "unit restocked from returned package 5168345400533046 on order 11529755"
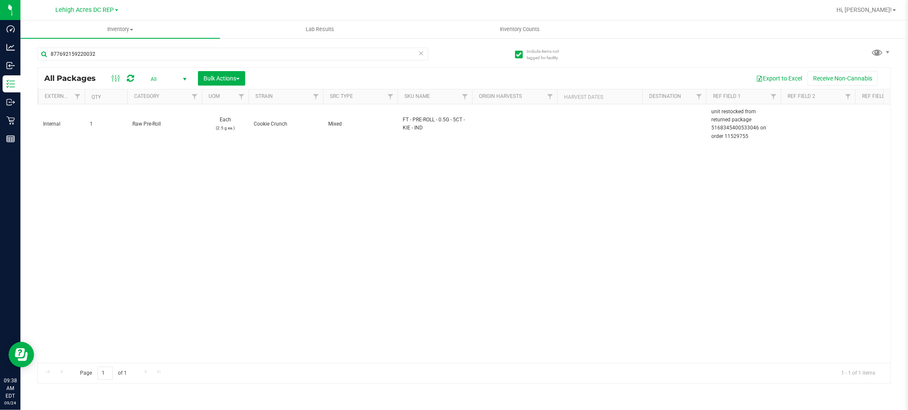
click at [673, 219] on div "Action Action Adjust qty Create package Edit attributes Global inventory Locate…" at bounding box center [464, 233] width 852 height 258
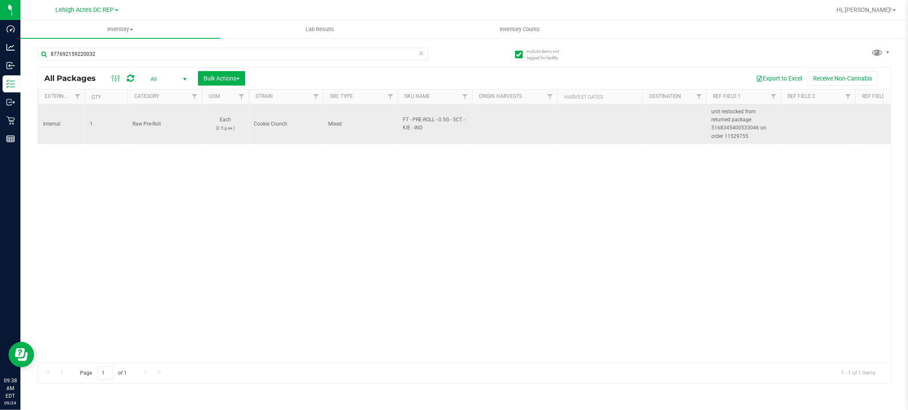
drag, startPoint x: 711, startPoint y: 114, endPoint x: 743, endPoint y: 141, distance: 42.3
click at [743, 141] on td "unit restocked from returned package 5168345400533046 on order 11529755" at bounding box center [743, 124] width 74 height 40
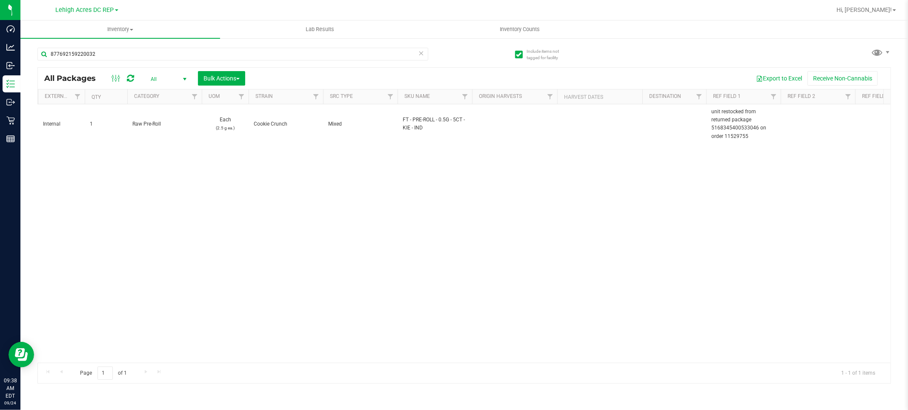
click at [587, 218] on div "Action Action Adjust qty Create package Edit attributes Global inventory Locate…" at bounding box center [464, 233] width 852 height 258
click at [182, 207] on div "Action Action Adjust qty Create package Edit attributes Global inventory Locate…" at bounding box center [464, 233] width 852 height 258
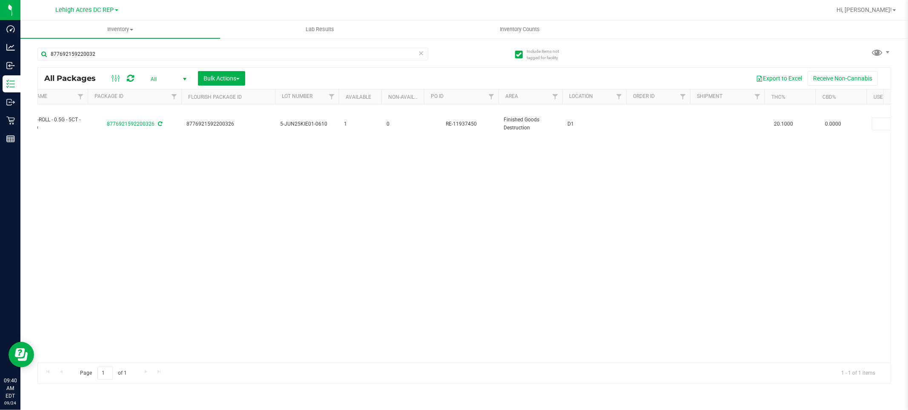
scroll to position [0, 180]
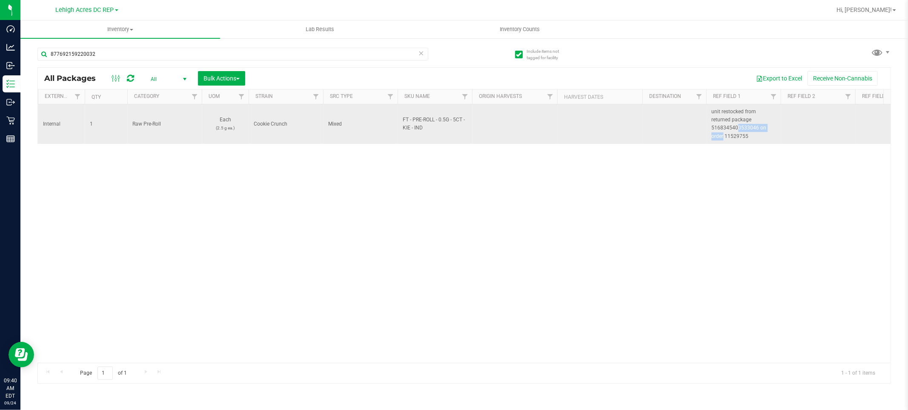
drag, startPoint x: 756, startPoint y: 126, endPoint x: 711, endPoint y: 130, distance: 45.2
click at [711, 130] on span "unit restocked from returned package 5168345400533046 on order 11529755" at bounding box center [743, 124] width 64 height 33
click at [160, 300] on div "Action Action Adjust qty Create package Edit attributes Global inventory Locate…" at bounding box center [464, 233] width 852 height 258
click at [815, 204] on div "Action Action Adjust qty Create package Edit attributes Global inventory Locate…" at bounding box center [464, 233] width 852 height 258
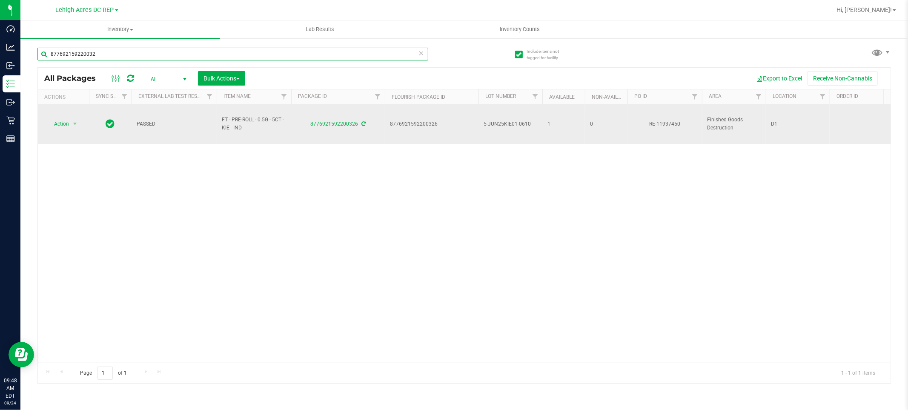
click at [143, 54] on input "877692159220032" at bounding box center [232, 54] width 391 height 13
type input "8"
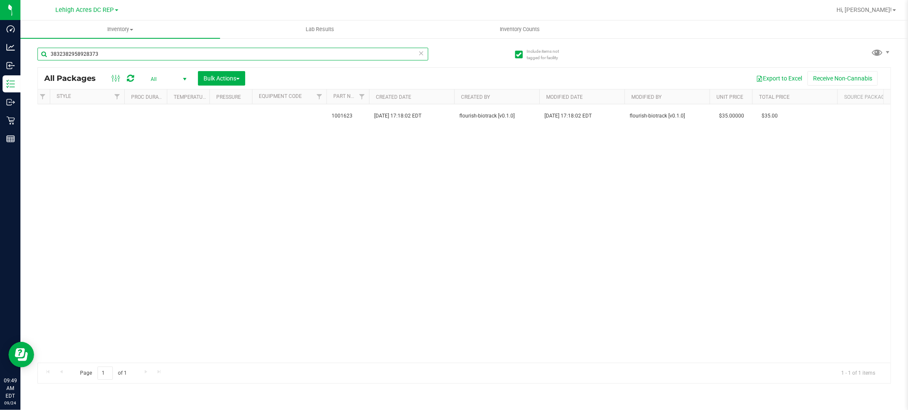
scroll to position [0, 2547]
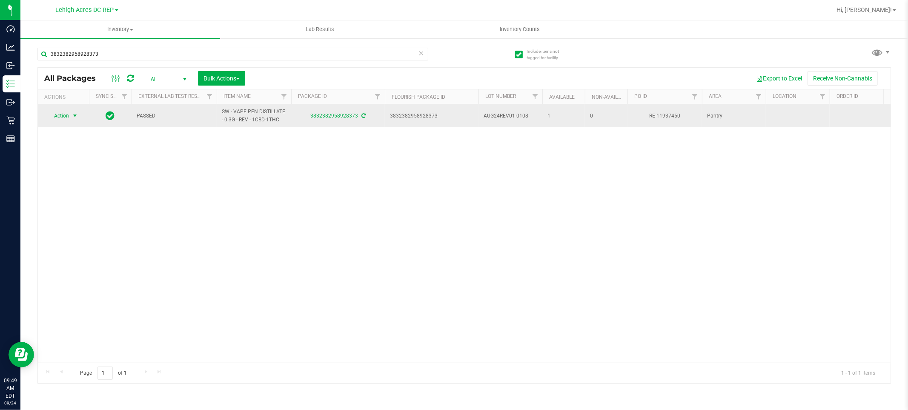
click at [53, 112] on span "Action" at bounding box center [57, 116] width 23 height 12
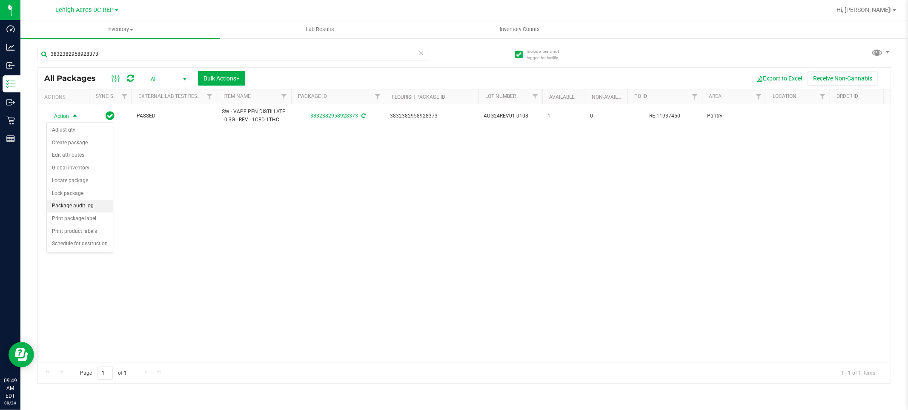
click at [85, 206] on li "Package audit log" at bounding box center [80, 206] width 66 height 13
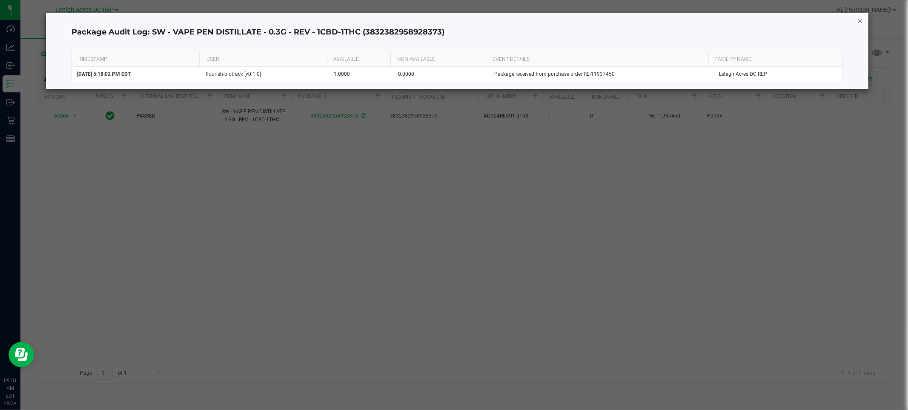
click at [858, 22] on icon "button" at bounding box center [860, 20] width 6 height 10
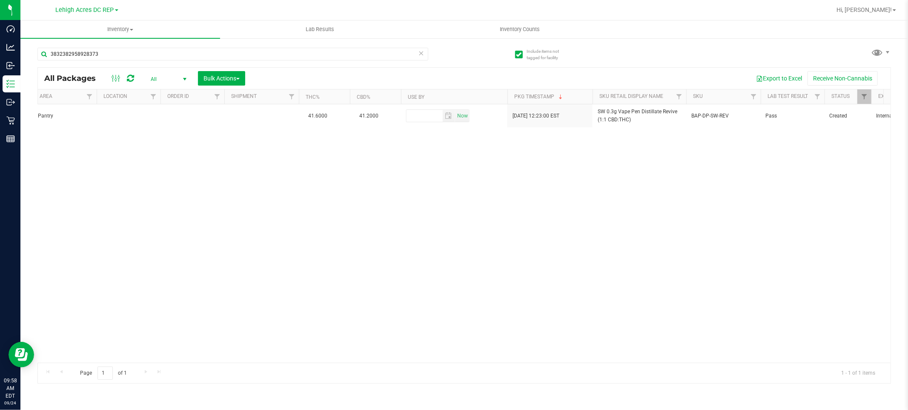
scroll to position [0, 246]
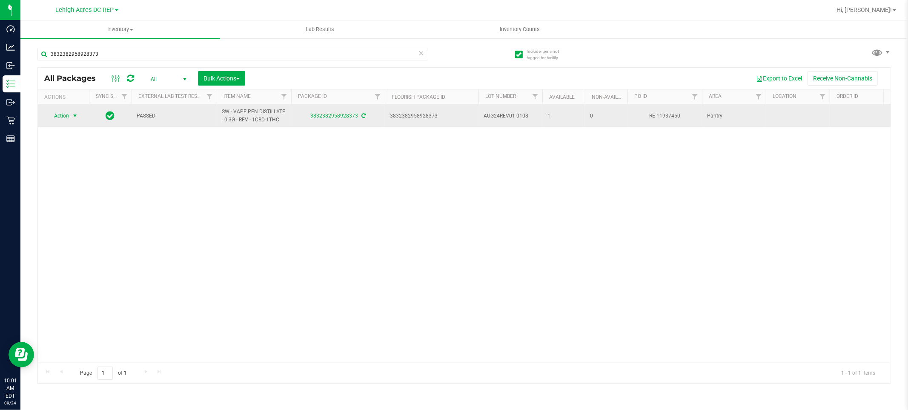
click at [69, 115] on span "Action" at bounding box center [57, 116] width 23 height 12
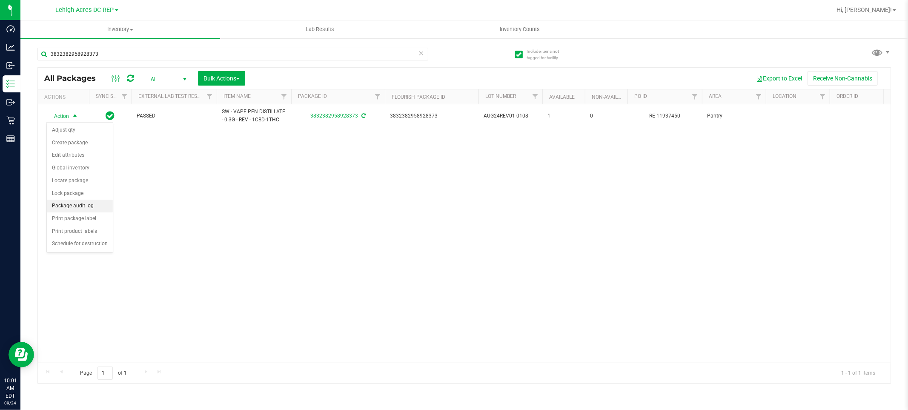
click at [87, 205] on li "Package audit log" at bounding box center [80, 206] width 66 height 13
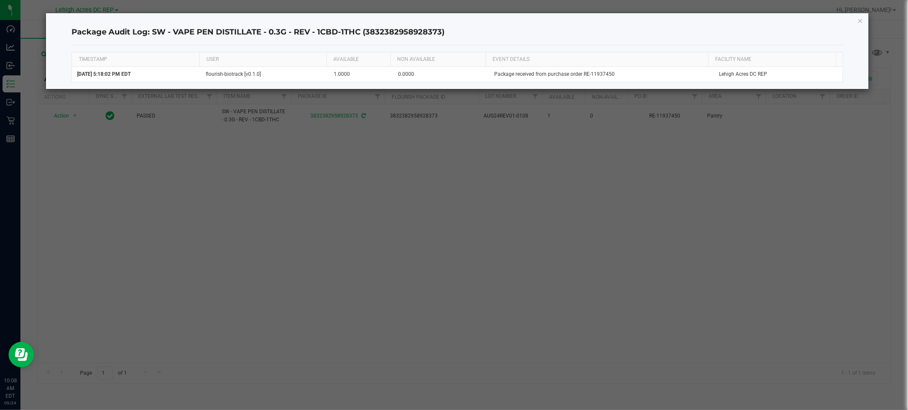
click at [865, 21] on div "Package Audit Log: SW - VAPE PEN DISTILLATE - 0.3G - REV - 1CBD-1THC (383238295…" at bounding box center [457, 51] width 822 height 76
click at [860, 20] on icon "button" at bounding box center [860, 20] width 6 height 10
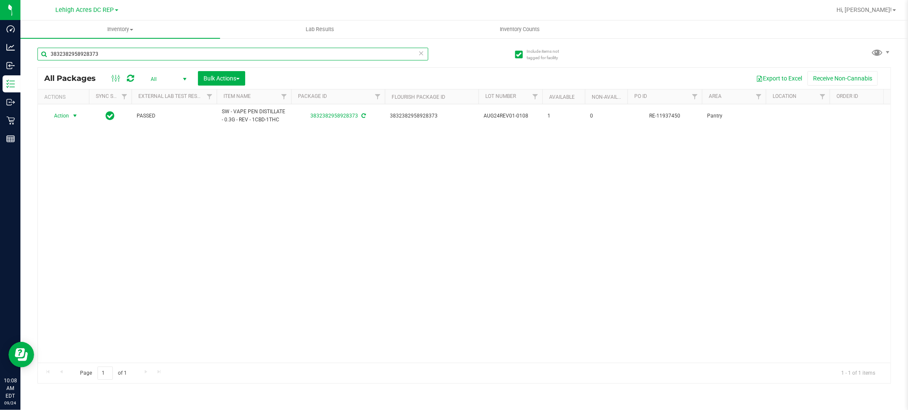
click at [146, 54] on input "3832382958928373" at bounding box center [232, 54] width 391 height 13
type input "3"
paste input "FLSRWGM-20250103-1460"
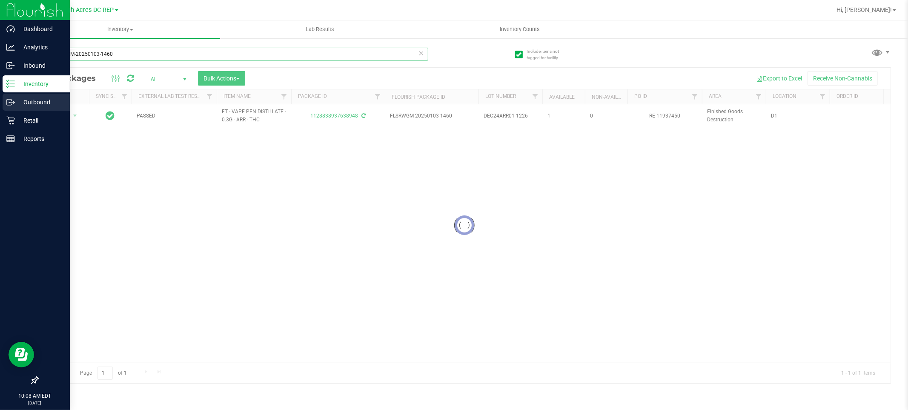
type input "FLSRWGM-20250103-1460"
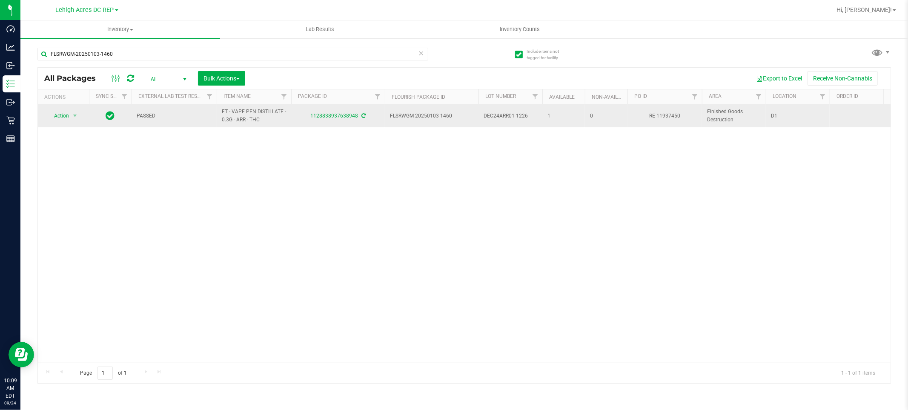
drag, startPoint x: 309, startPoint y: 117, endPoint x: 358, endPoint y: 120, distance: 48.7
click at [358, 120] on td "1128838937638948" at bounding box center [338, 115] width 94 height 23
copy link "1128838937638948"
drag, startPoint x: 261, startPoint y: 117, endPoint x: 218, endPoint y: 115, distance: 43.0
click at [218, 115] on td "FT - VAPE PEN DISTILLATE - 0.3G - ARR - THC" at bounding box center [254, 115] width 74 height 23
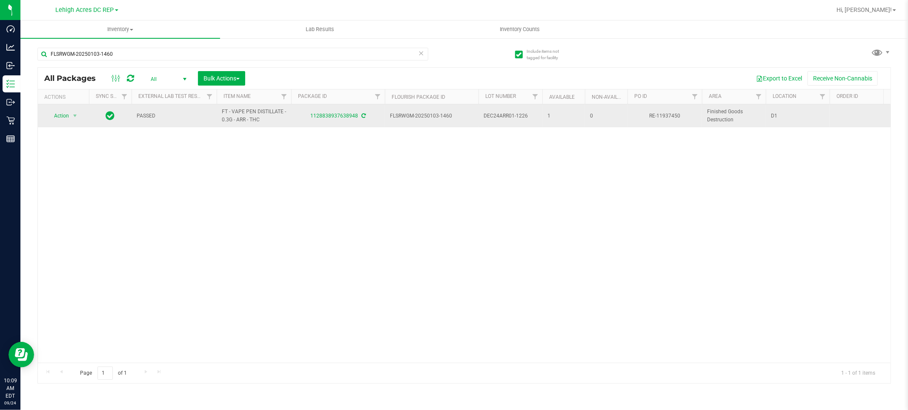
copy span "FT - VAPE PEN DISTILLATE - 0.3G - ARR - THC"
click at [62, 118] on span "Action" at bounding box center [57, 116] width 23 height 12
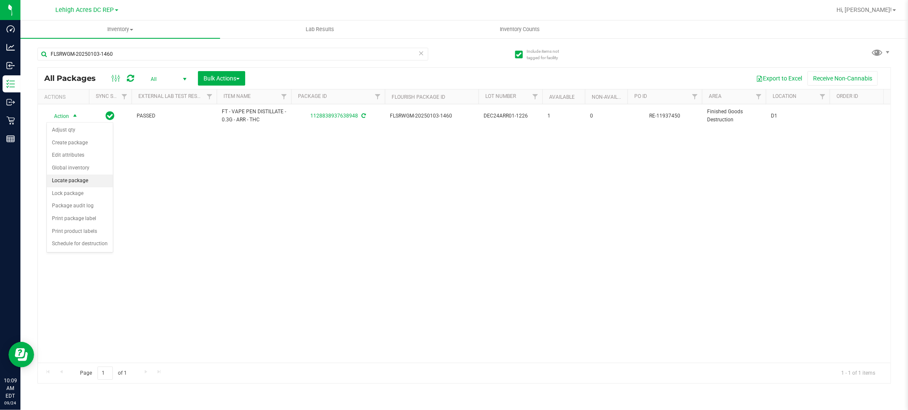
click at [94, 179] on li "Locate package" at bounding box center [80, 180] width 66 height 13
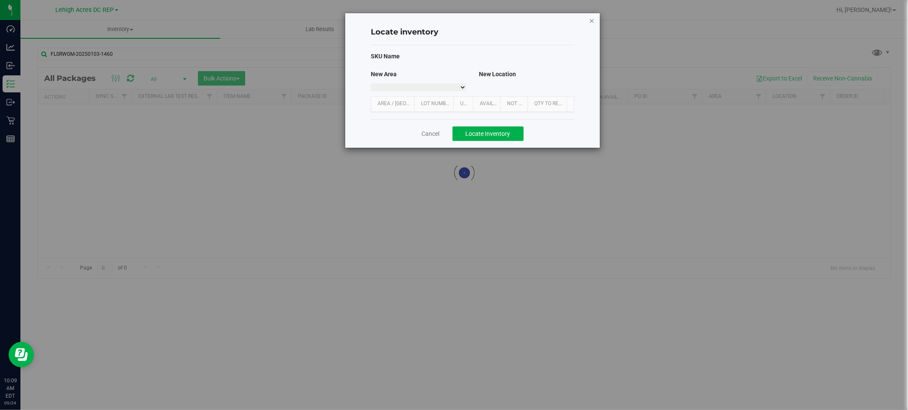
click at [593, 18] on icon "button" at bounding box center [591, 20] width 6 height 10
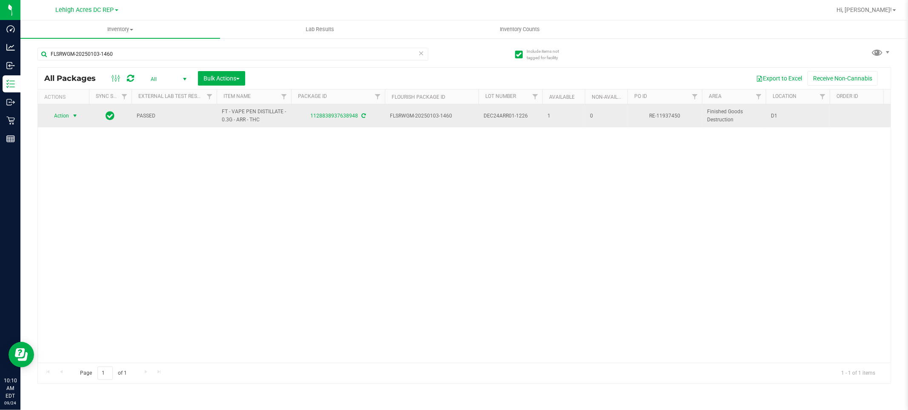
click at [71, 117] on span "select" at bounding box center [75, 116] width 11 height 12
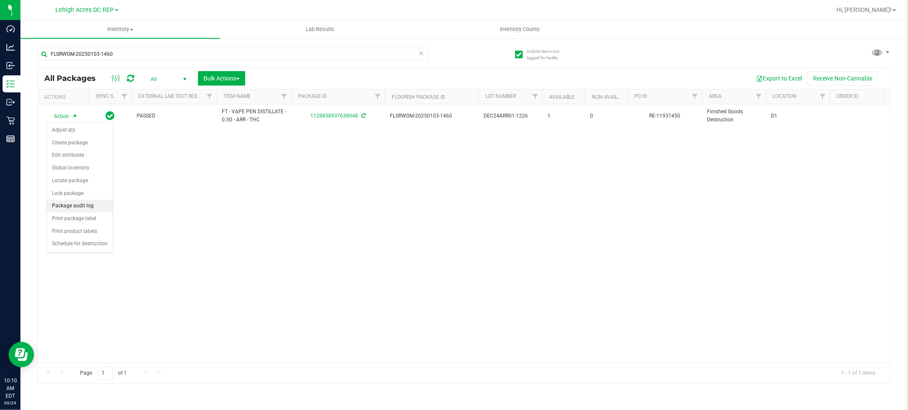
click at [96, 206] on li "Package audit log" at bounding box center [80, 206] width 66 height 13
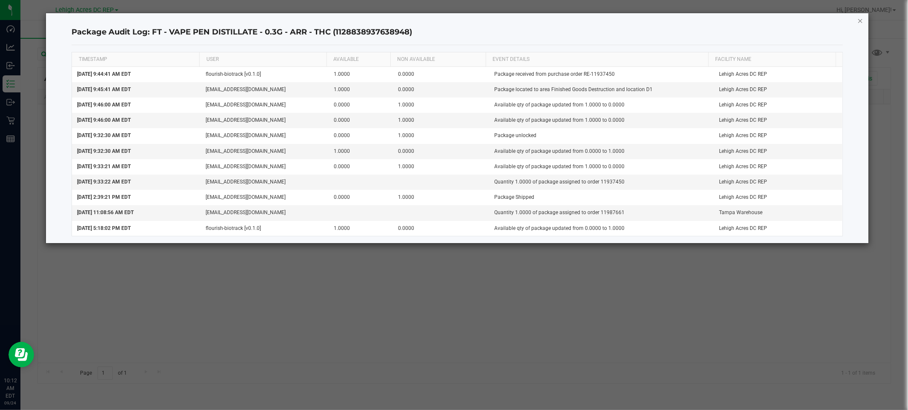
click at [857, 20] on icon "button" at bounding box center [860, 20] width 6 height 10
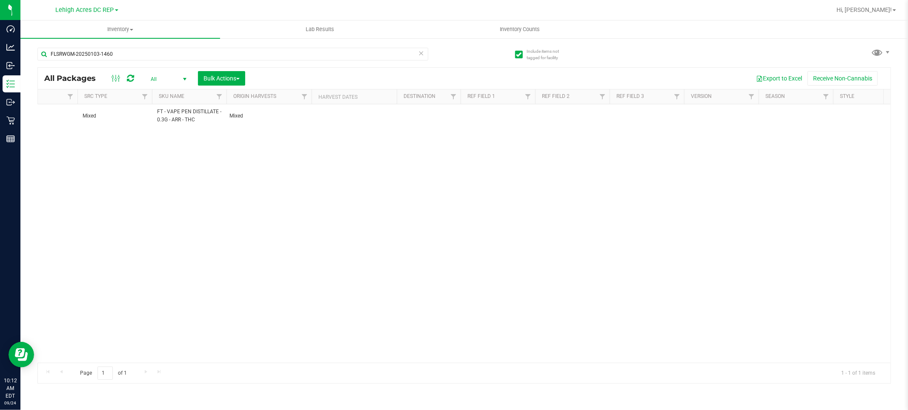
scroll to position [0, 2094]
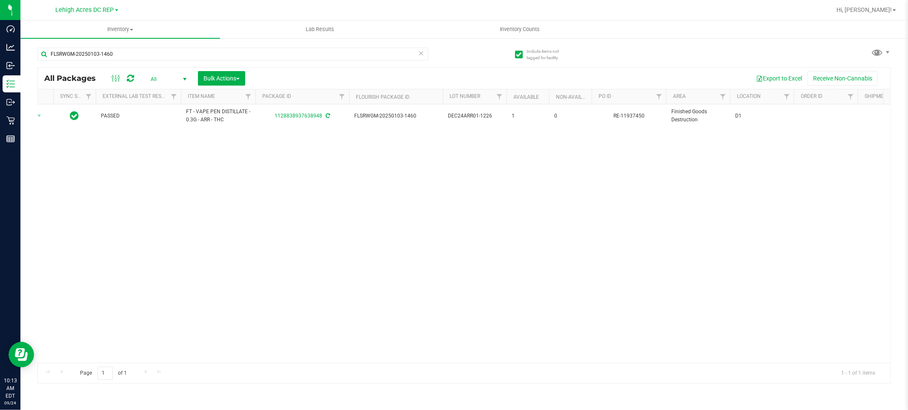
drag, startPoint x: 199, startPoint y: 359, endPoint x: 207, endPoint y: 300, distance: 59.8
click at [207, 300] on div "Action Action Adjust qty Create package Edit attributes Global inventory Locate…" at bounding box center [464, 233] width 852 height 258
click at [114, 9] on link "Lehigh Acres DC REP" at bounding box center [87, 10] width 63 height 8
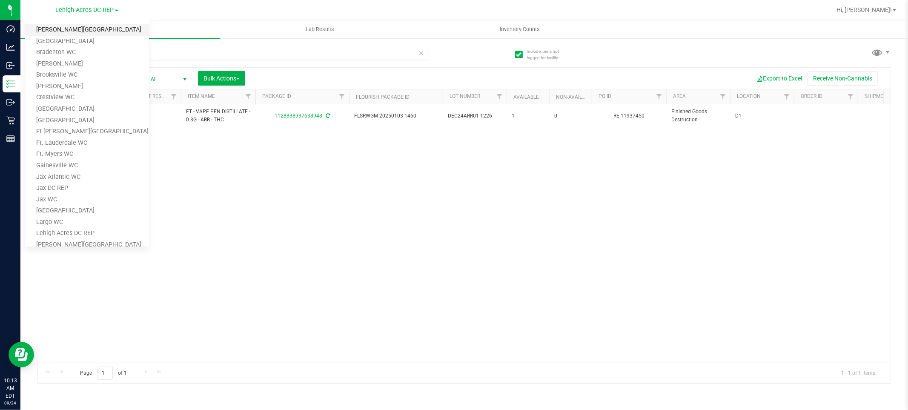
click at [106, 28] on link "[PERSON_NAME][GEOGRAPHIC_DATA]" at bounding box center [87, 29] width 124 height 11
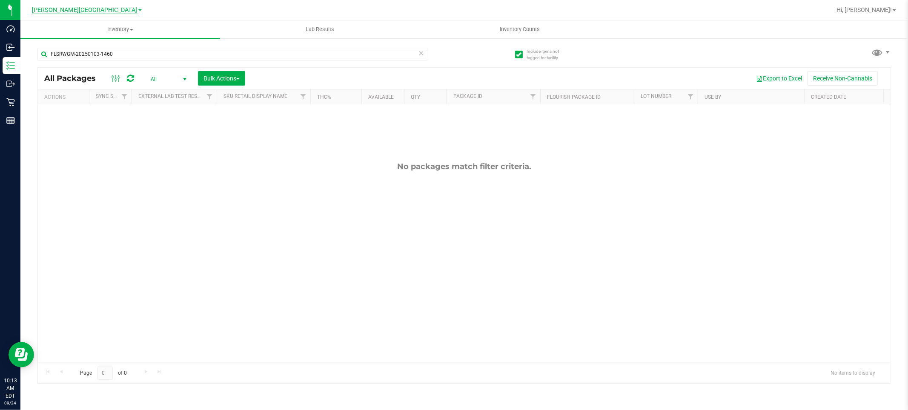
click at [108, 11] on span "[PERSON_NAME][GEOGRAPHIC_DATA]" at bounding box center [84, 10] width 105 height 8
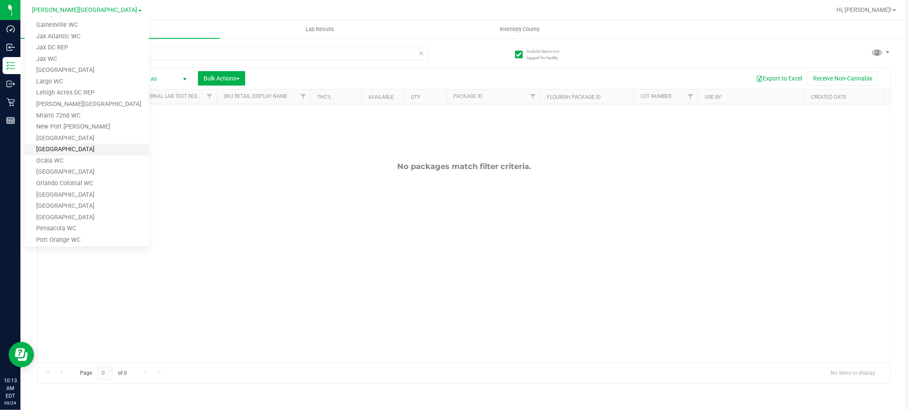
click at [86, 150] on link "[GEOGRAPHIC_DATA]" at bounding box center [87, 149] width 124 height 11
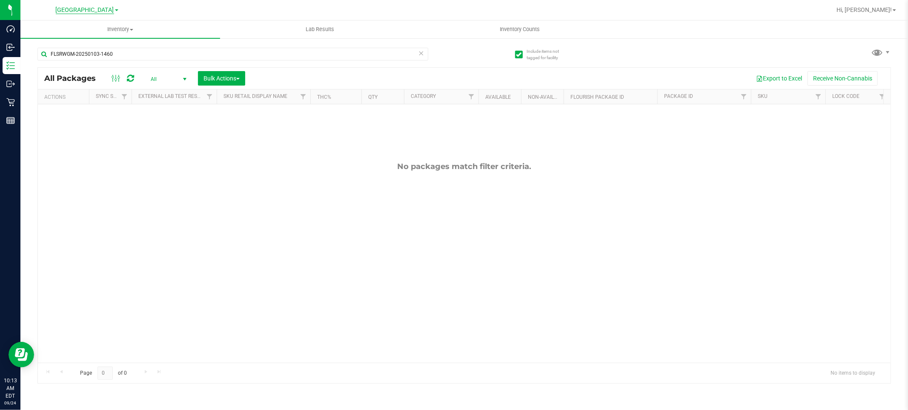
click at [105, 7] on span "[GEOGRAPHIC_DATA]" at bounding box center [85, 10] width 58 height 8
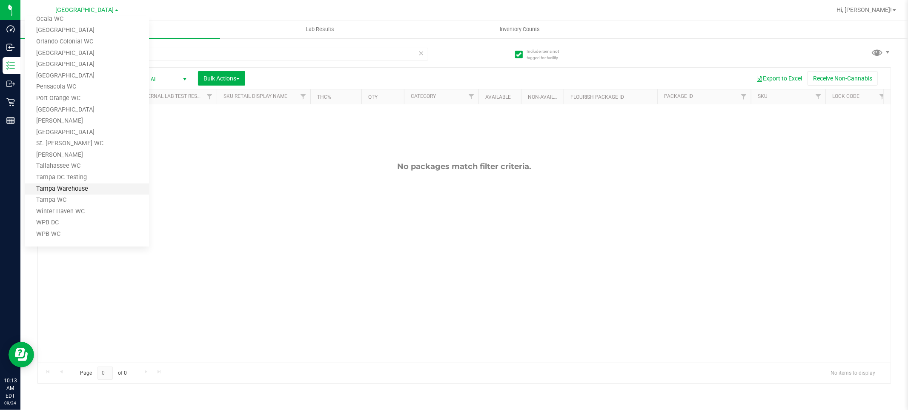
click at [104, 186] on link "Tampa Warehouse" at bounding box center [87, 188] width 124 height 11
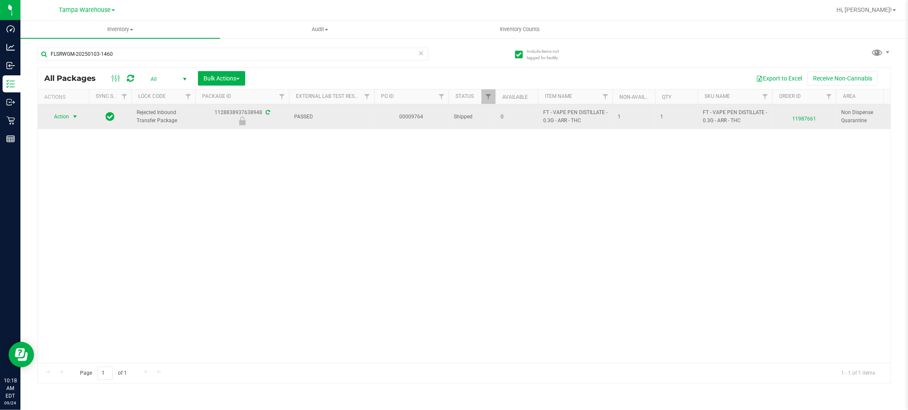
click at [65, 118] on span "Action" at bounding box center [57, 117] width 23 height 12
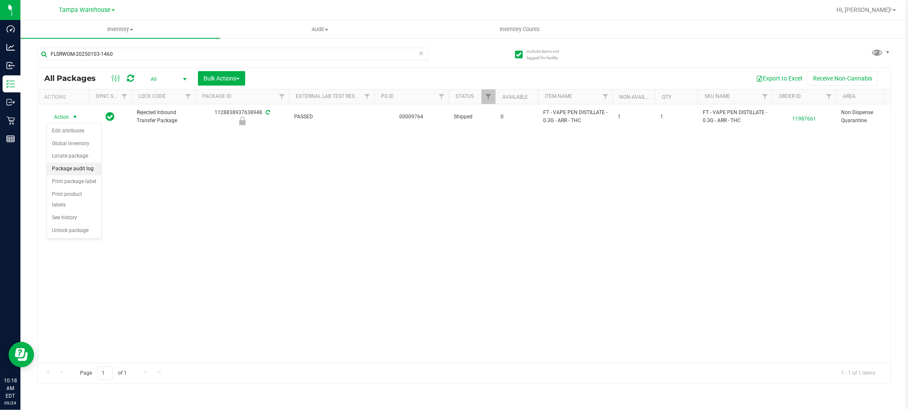
click at [83, 168] on li "Package audit log" at bounding box center [74, 169] width 54 height 13
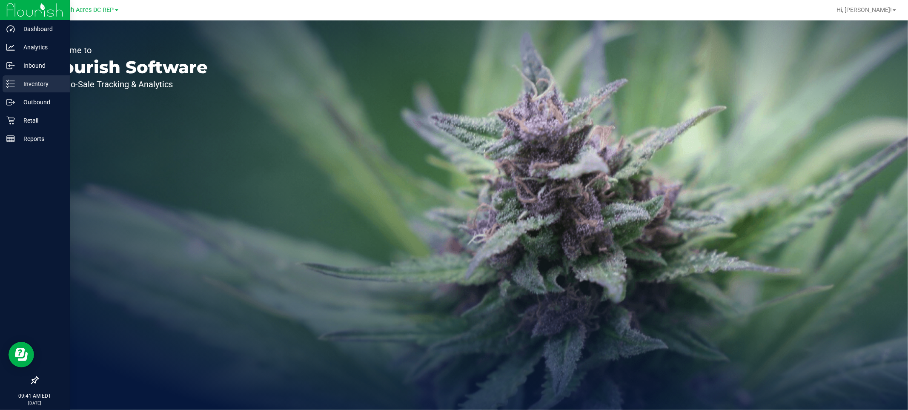
click at [34, 86] on p "Inventory" at bounding box center [40, 84] width 51 height 10
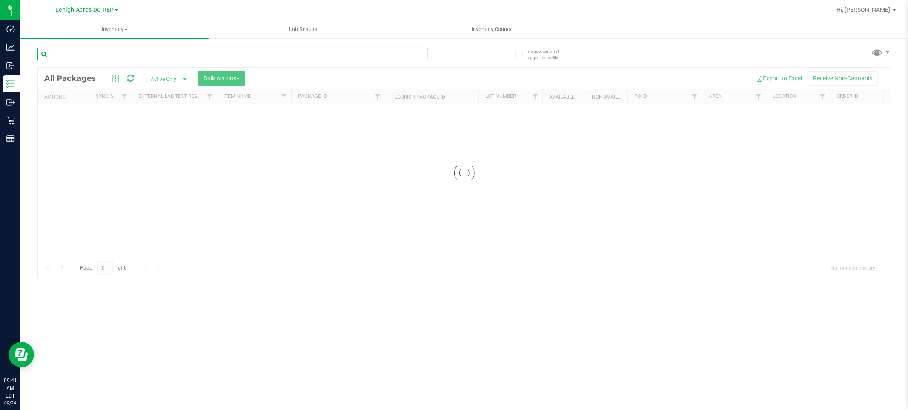
click at [92, 51] on input "text" at bounding box center [232, 54] width 391 height 13
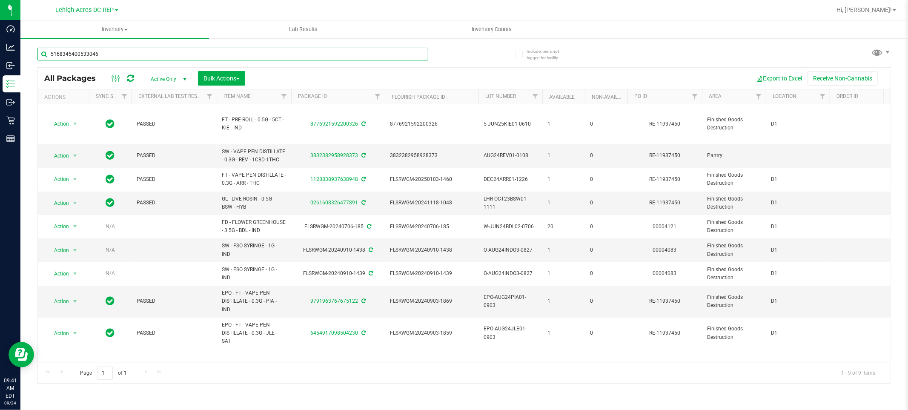
type input "5168345400533046"
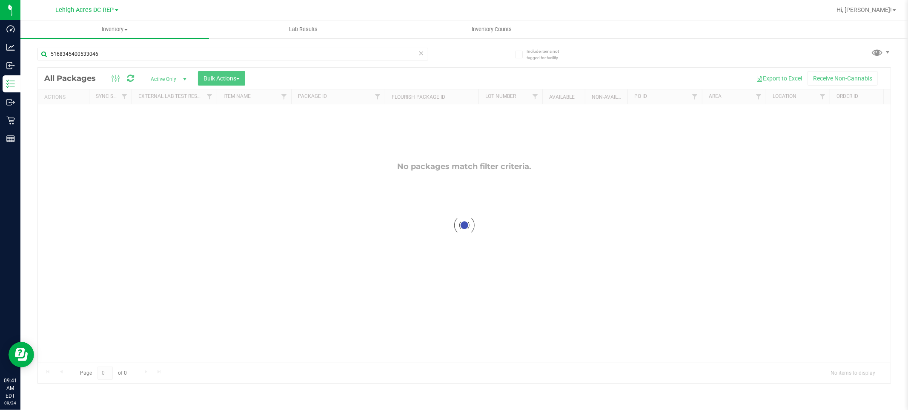
click at [169, 81] on div at bounding box center [464, 225] width 852 height 315
click at [169, 80] on span "Active Only" at bounding box center [166, 79] width 47 height 12
click at [169, 126] on li "All" at bounding box center [166, 131] width 46 height 13
click at [523, 54] on label "Include items not tagged for facility" at bounding box center [542, 54] width 54 height 13
click at [0, 0] on input "Include items not tagged for facility" at bounding box center [0, 0] width 0 height 0
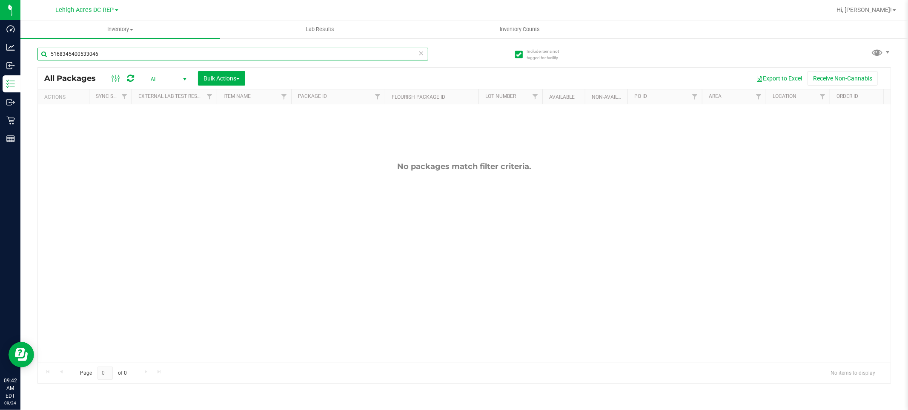
click at [110, 56] on input "5168345400533046" at bounding box center [232, 54] width 391 height 13
type input "5"
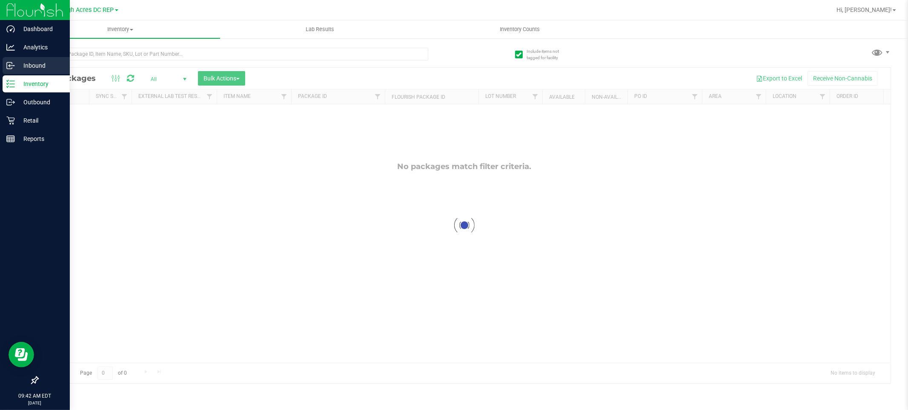
click at [11, 61] on icon at bounding box center [10, 65] width 9 height 9
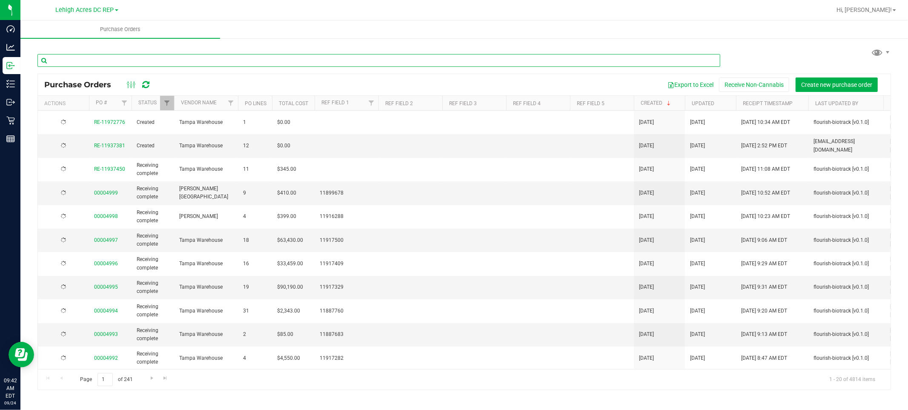
click at [115, 58] on input "text" at bounding box center [378, 60] width 683 height 13
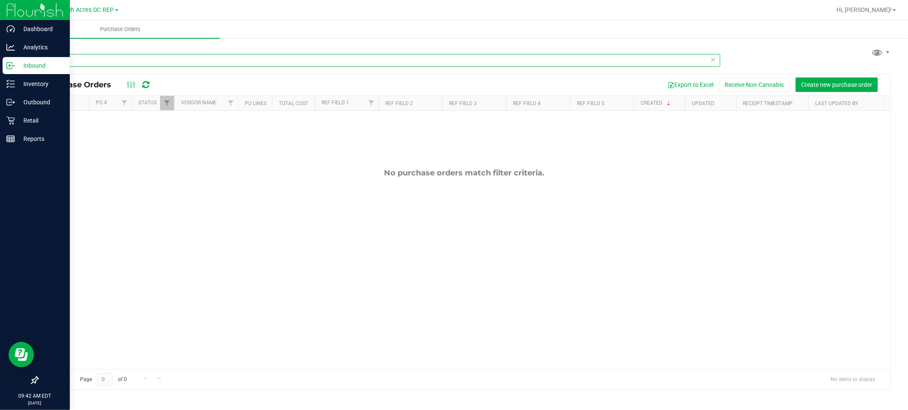
type input "1"
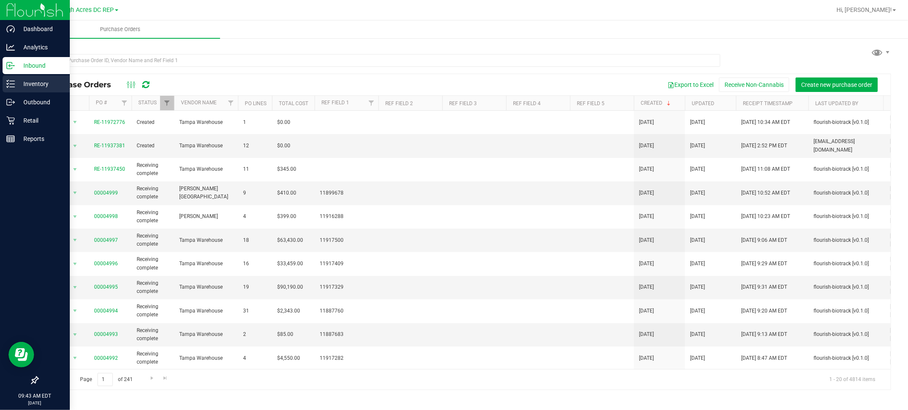
click at [28, 81] on p "Inventory" at bounding box center [40, 84] width 51 height 10
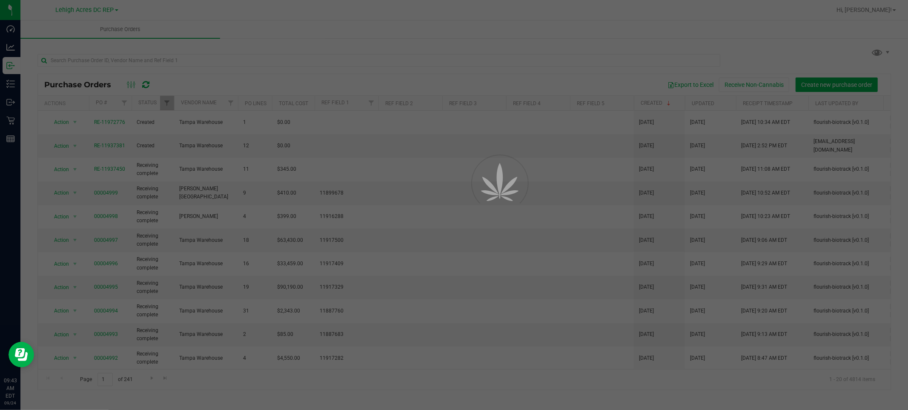
click at [79, 61] on div at bounding box center [454, 205] width 908 height 410
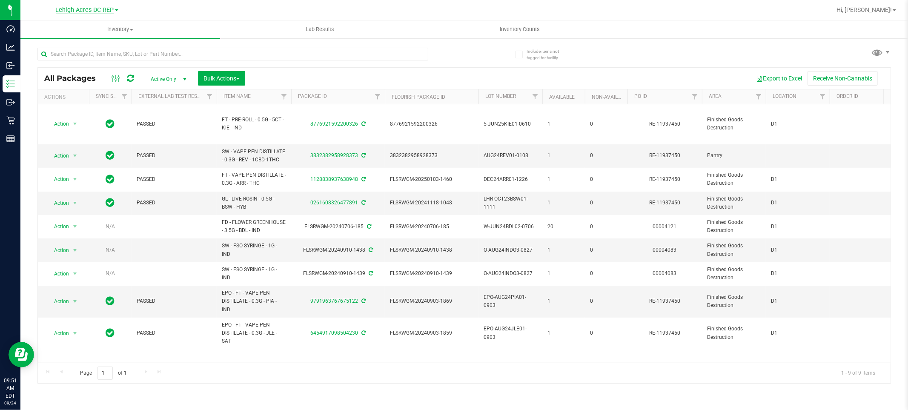
click at [113, 6] on span "Lehigh Acres DC REP" at bounding box center [85, 10] width 58 height 8
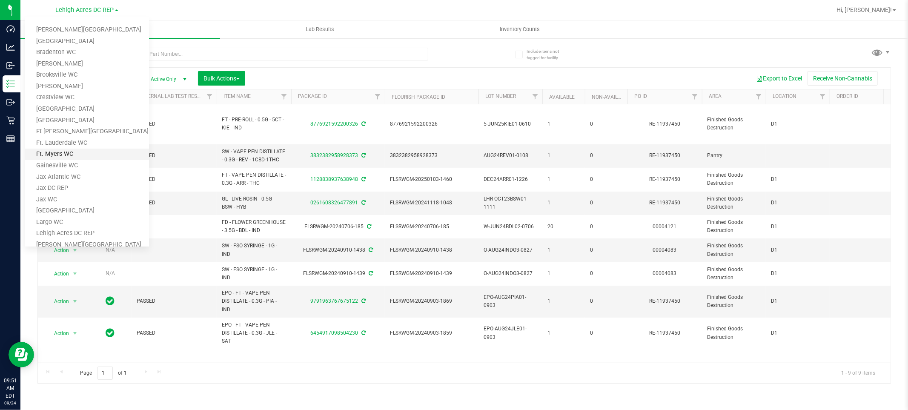
scroll to position [282, 0]
click at [108, 189] on link "Tampa Warehouse" at bounding box center [87, 188] width 124 height 11
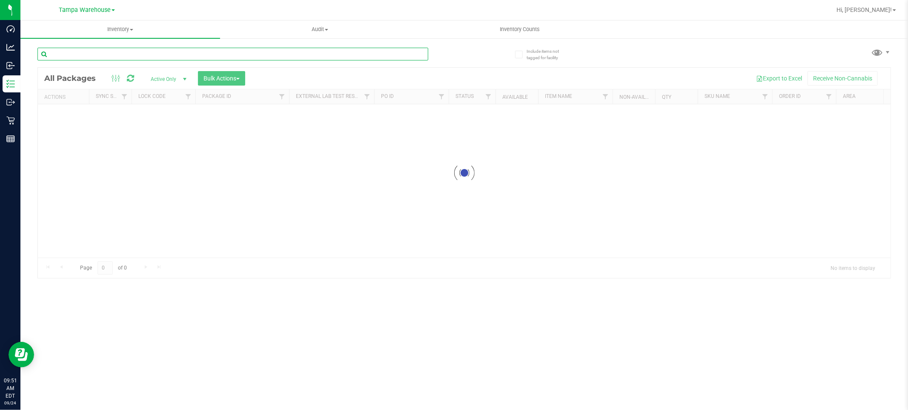
click at [96, 53] on input "text" at bounding box center [232, 54] width 391 height 13
paste input "3832382958928373"
type input "3832382958928373"
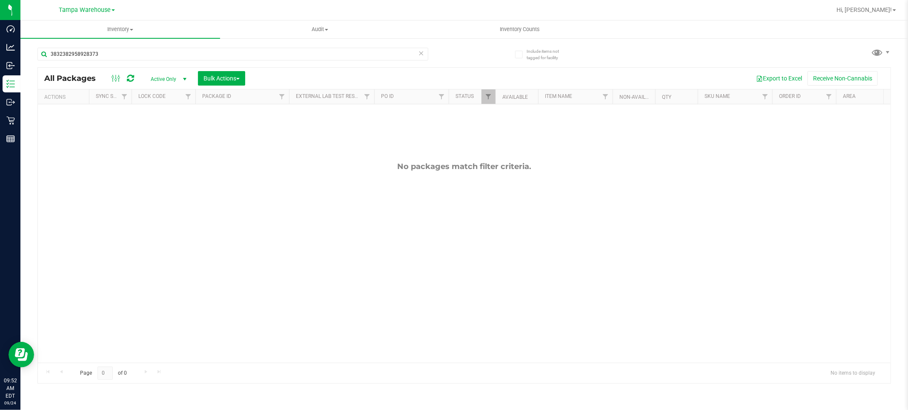
click at [162, 80] on span "Active Only" at bounding box center [166, 79] width 47 height 12
click at [157, 131] on li "All" at bounding box center [166, 131] width 46 height 13
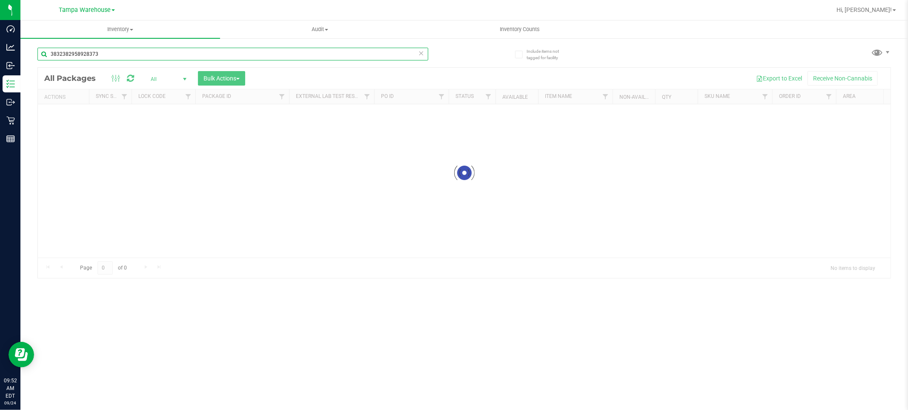
click at [100, 51] on input "3832382958928373" at bounding box center [232, 54] width 391 height 13
drag, startPoint x: 101, startPoint y: 55, endPoint x: 50, endPoint y: 57, distance: 51.1
click at [50, 57] on input "3832382958928373" at bounding box center [232, 54] width 391 height 13
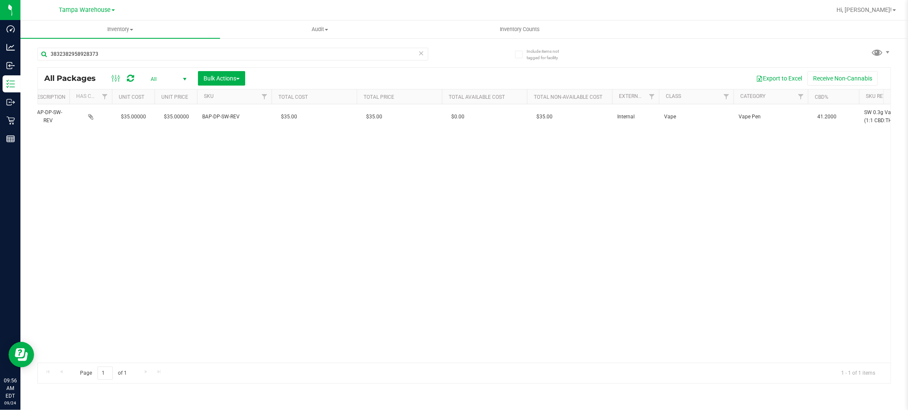
drag, startPoint x: 707, startPoint y: 366, endPoint x: 516, endPoint y: 254, distance: 222.0
click at [516, 254] on div "Action Action Edit attributes Global inventory Locate package Package audit log…" at bounding box center [464, 233] width 852 height 258
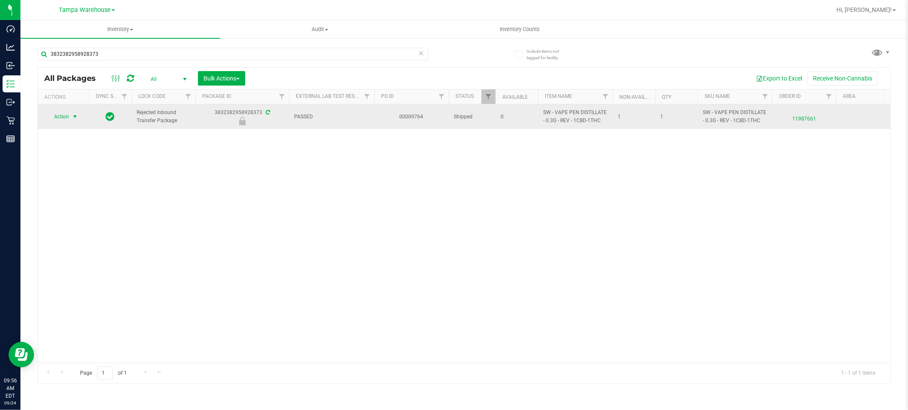
click at [56, 113] on span "Action" at bounding box center [57, 117] width 23 height 12
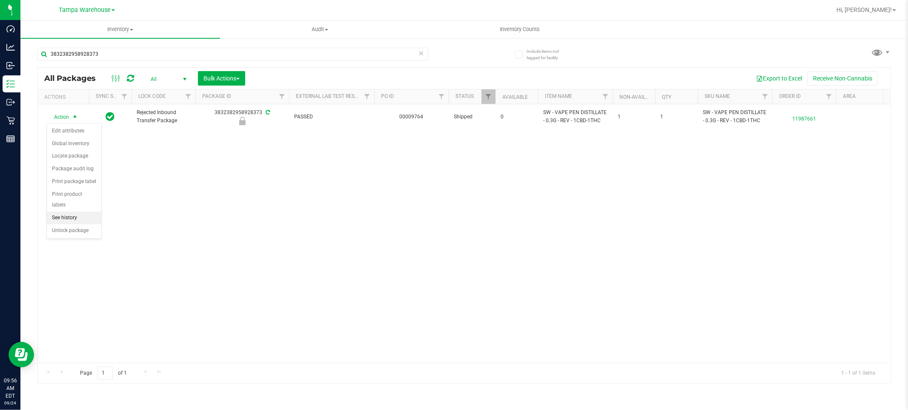
click at [77, 217] on li "See history" at bounding box center [74, 217] width 54 height 13
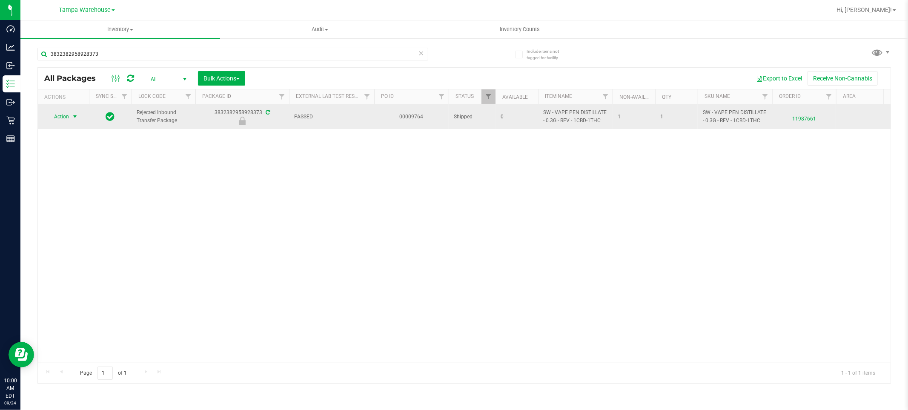
click at [67, 114] on span "Action" at bounding box center [57, 117] width 23 height 12
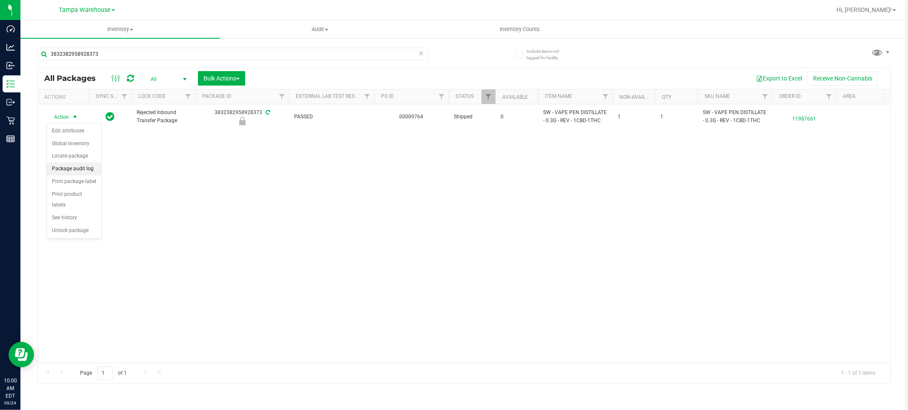
click at [83, 169] on li "Package audit log" at bounding box center [74, 169] width 54 height 13
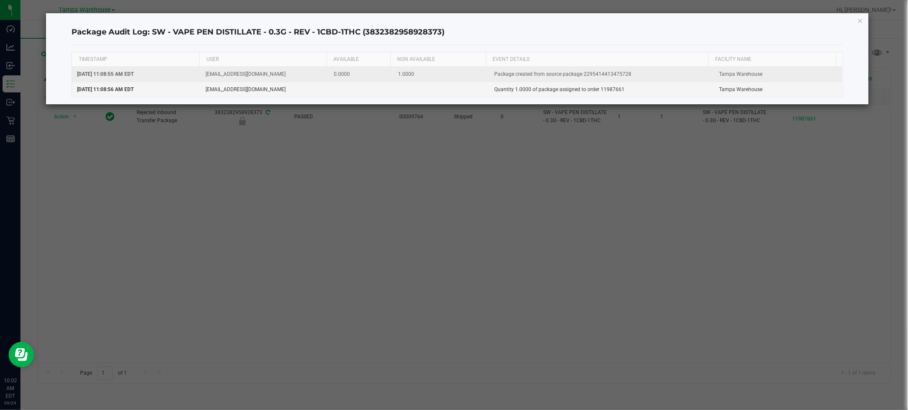
drag, startPoint x: 633, startPoint y: 72, endPoint x: 580, endPoint y: 80, distance: 54.1
click at [580, 80] on td "Package created from source package 2295414413475728" at bounding box center [601, 74] width 225 height 15
copy td "2295414413475728"
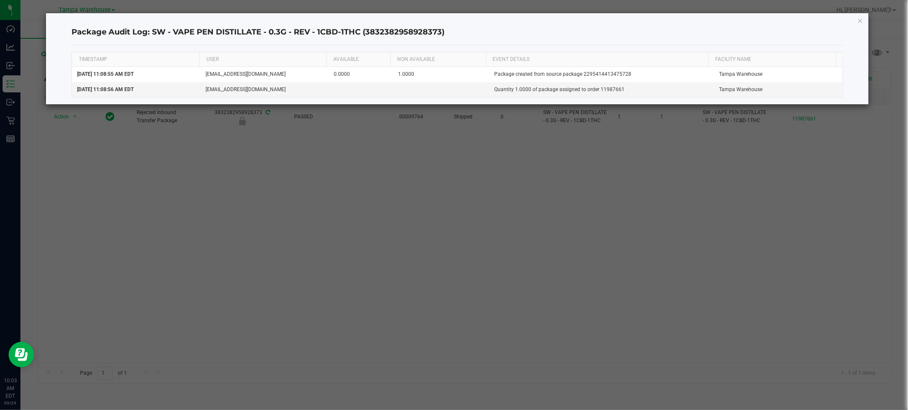
click at [248, 254] on ngb-modal-window "Package Audit Log: SW - VAPE PEN DISTILLATE - 0.3G - REV - 1CBD-1THC (383238295…" at bounding box center [457, 205] width 914 height 410
